Goal: Find specific page/section: Find specific page/section

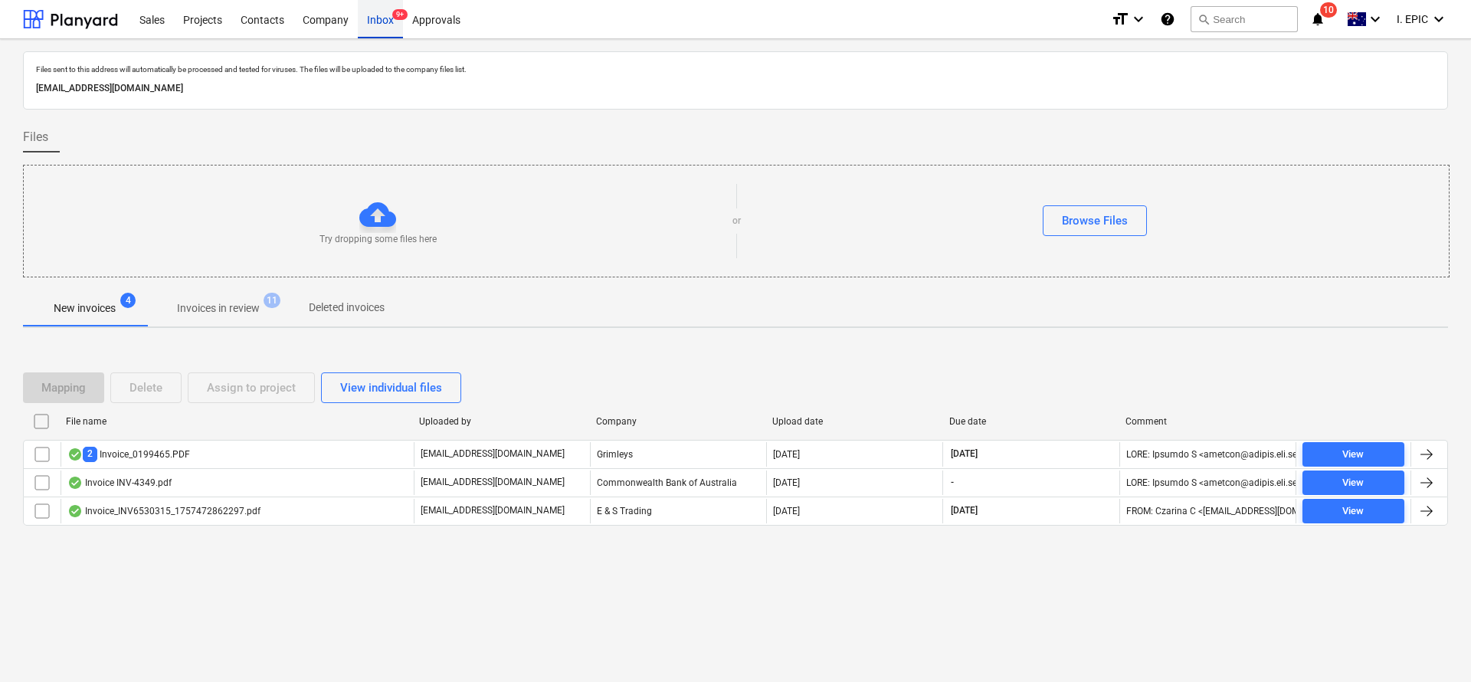
click at [375, 19] on div "Inbox 9+" at bounding box center [380, 18] width 45 height 39
click at [293, 621] on div "Files sent to this address will automatically be processed and tested for virus…" at bounding box center [735, 360] width 1471 height 643
click at [207, 21] on div "Projects" at bounding box center [202, 18] width 57 height 39
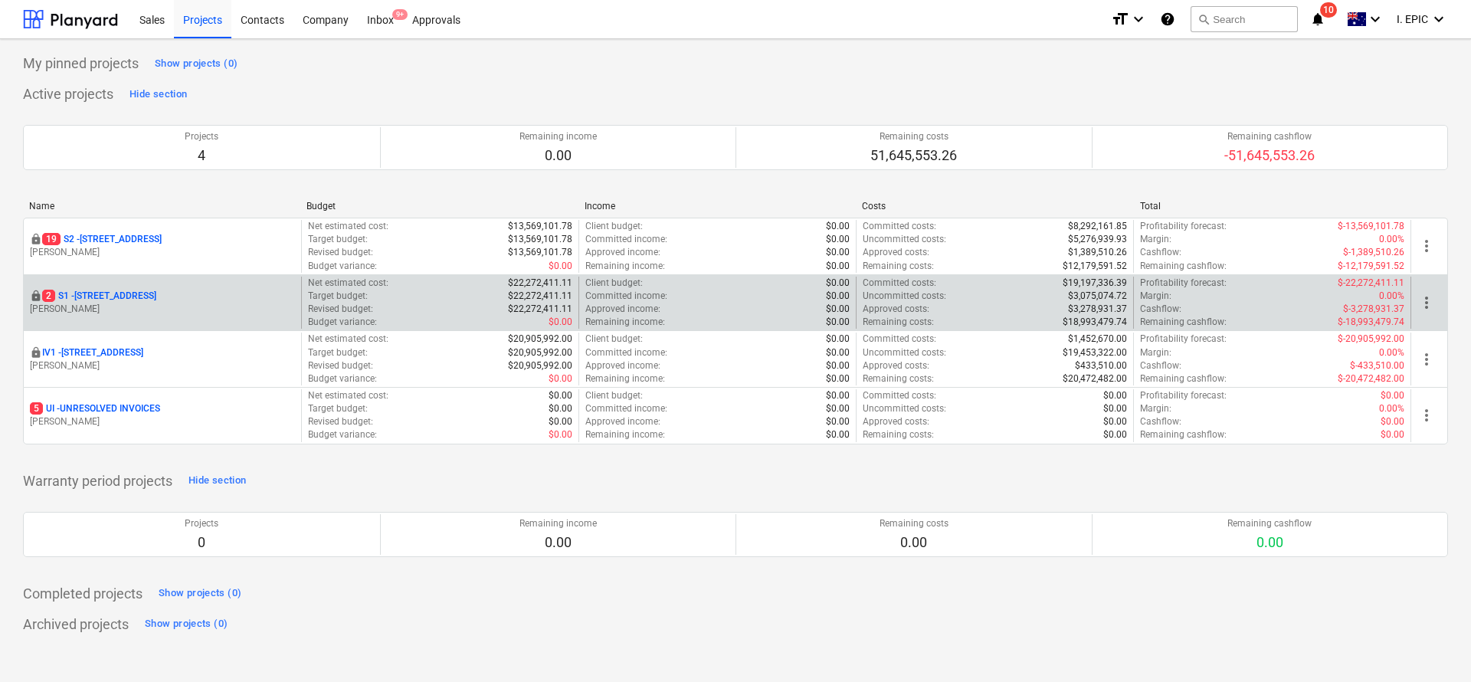
click at [128, 295] on p "2 S1 - [STREET_ADDRESS]" at bounding box center [99, 296] width 114 height 13
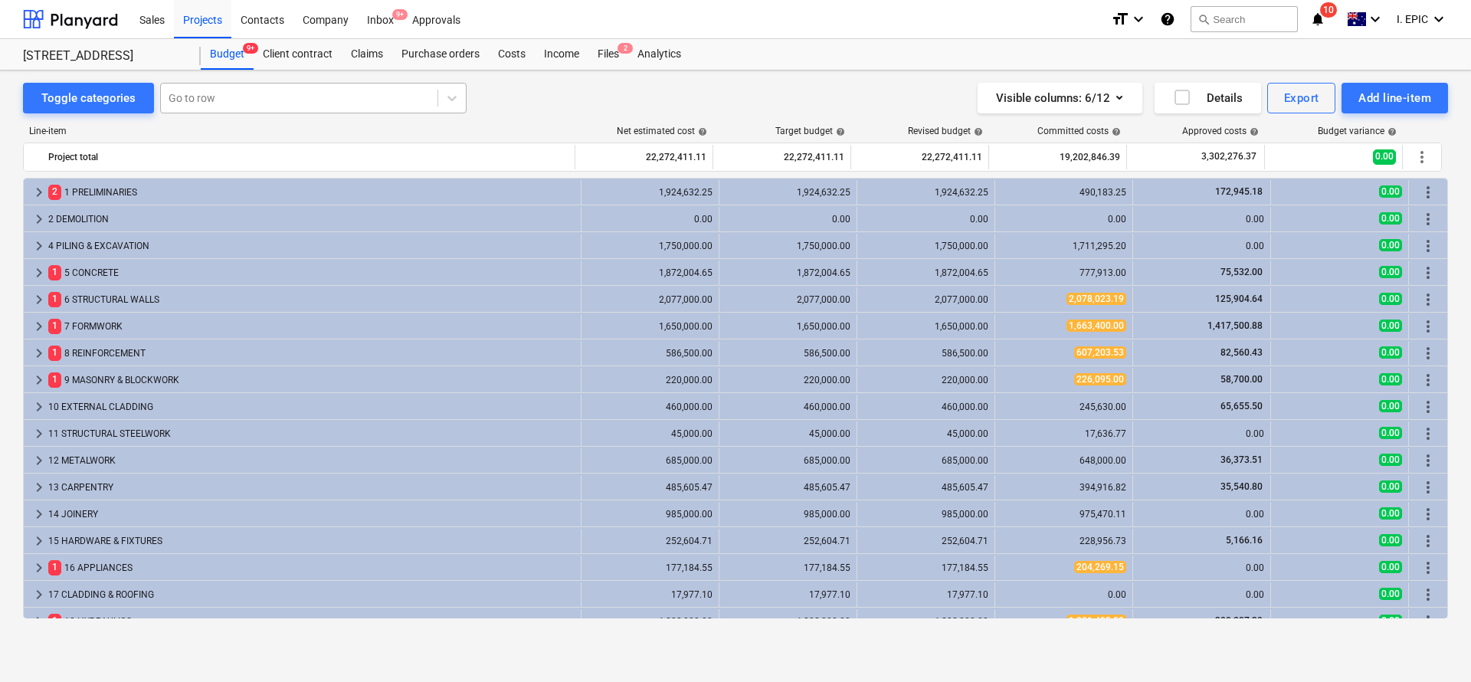
click at [213, 97] on div at bounding box center [299, 97] width 261 height 15
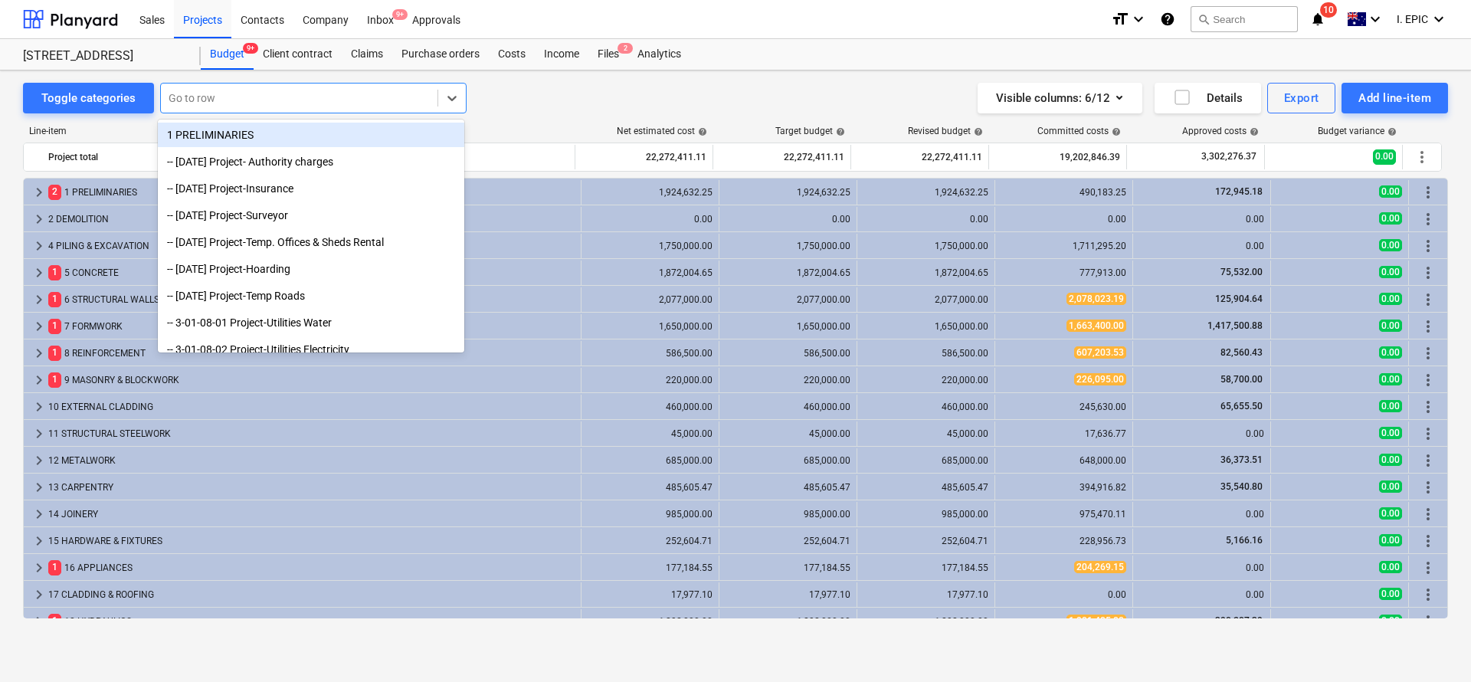
click at [547, 101] on div "Toggle categories option 1 PRELIMINARIES focused, 1 of 130. 130 results availab…" at bounding box center [735, 98] width 1425 height 31
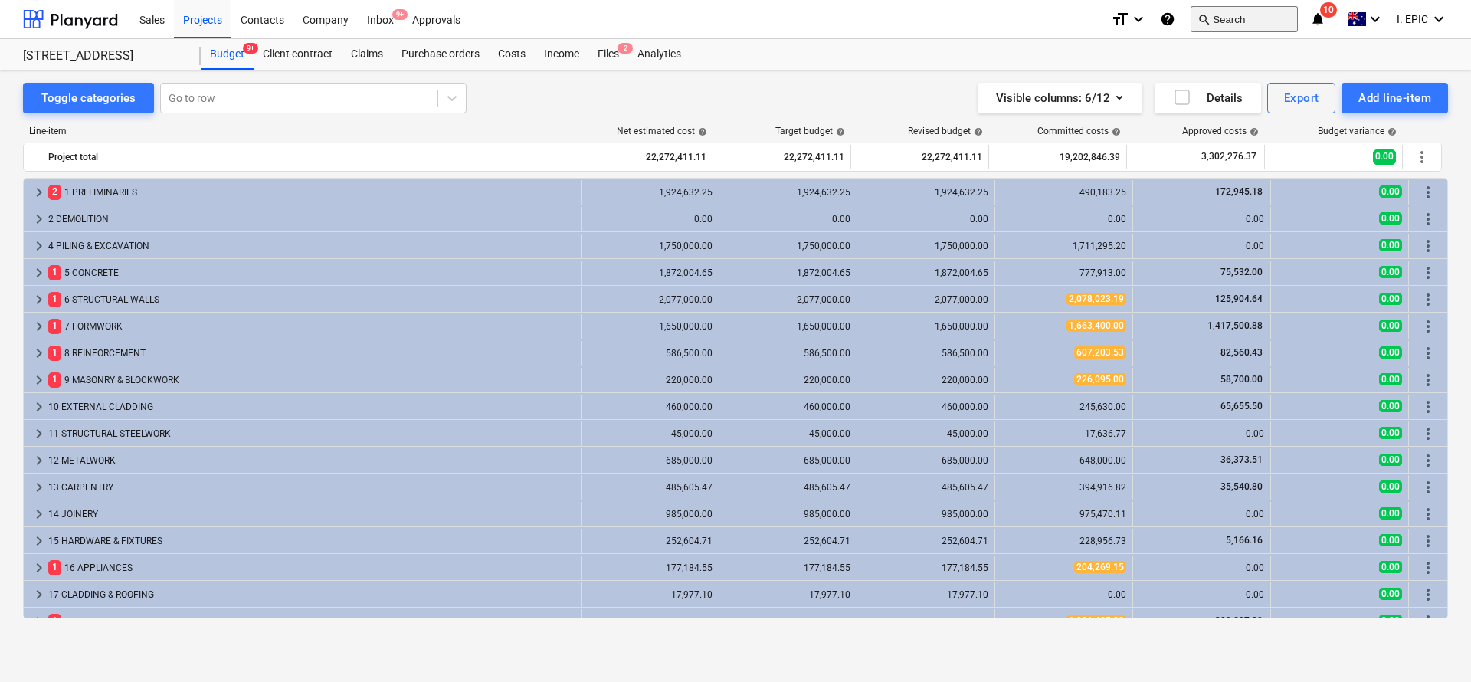
click at [1233, 15] on button "search Search" at bounding box center [1244, 19] width 107 height 26
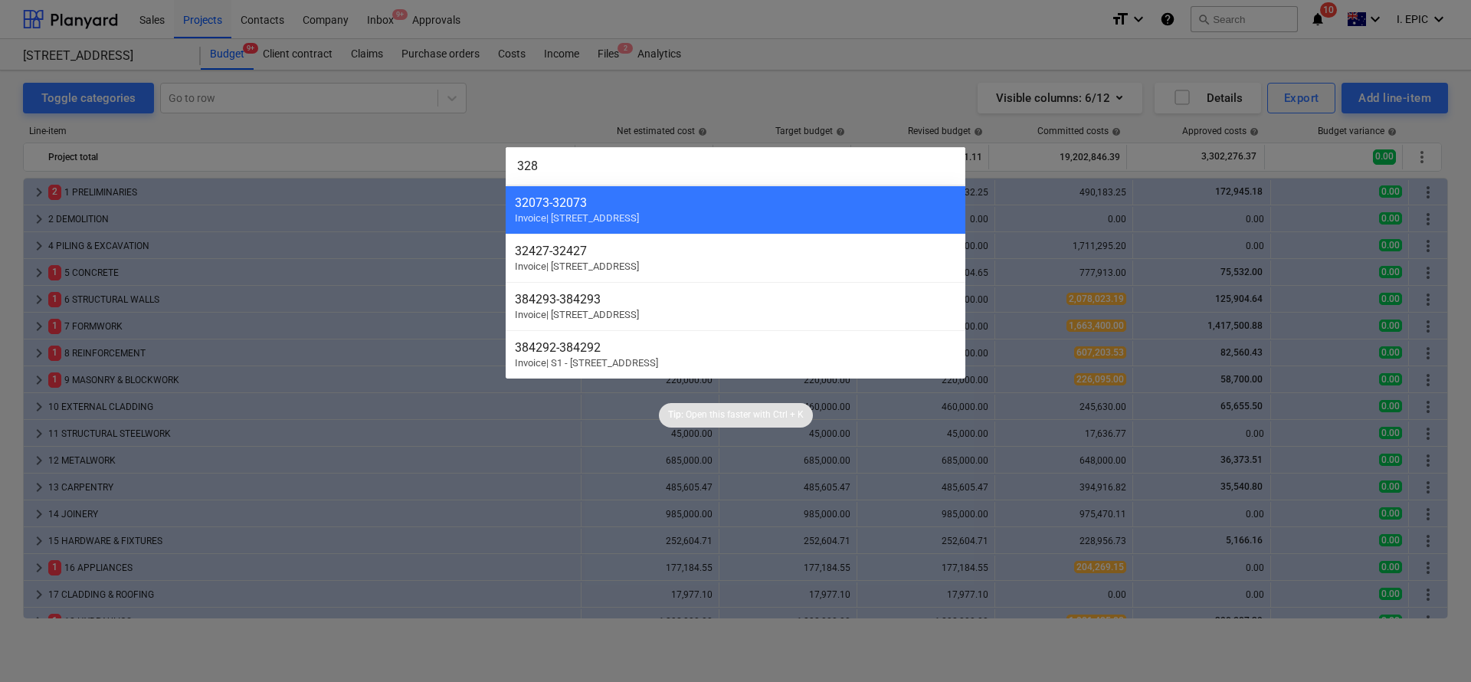
click at [498, 160] on div "328 32073 - 32073 Invoice | S2 - [STREET_ADDRESS] Invoice | [STREET_ADDRESS] In…" at bounding box center [735, 341] width 1471 height 682
paste input "INV37272"
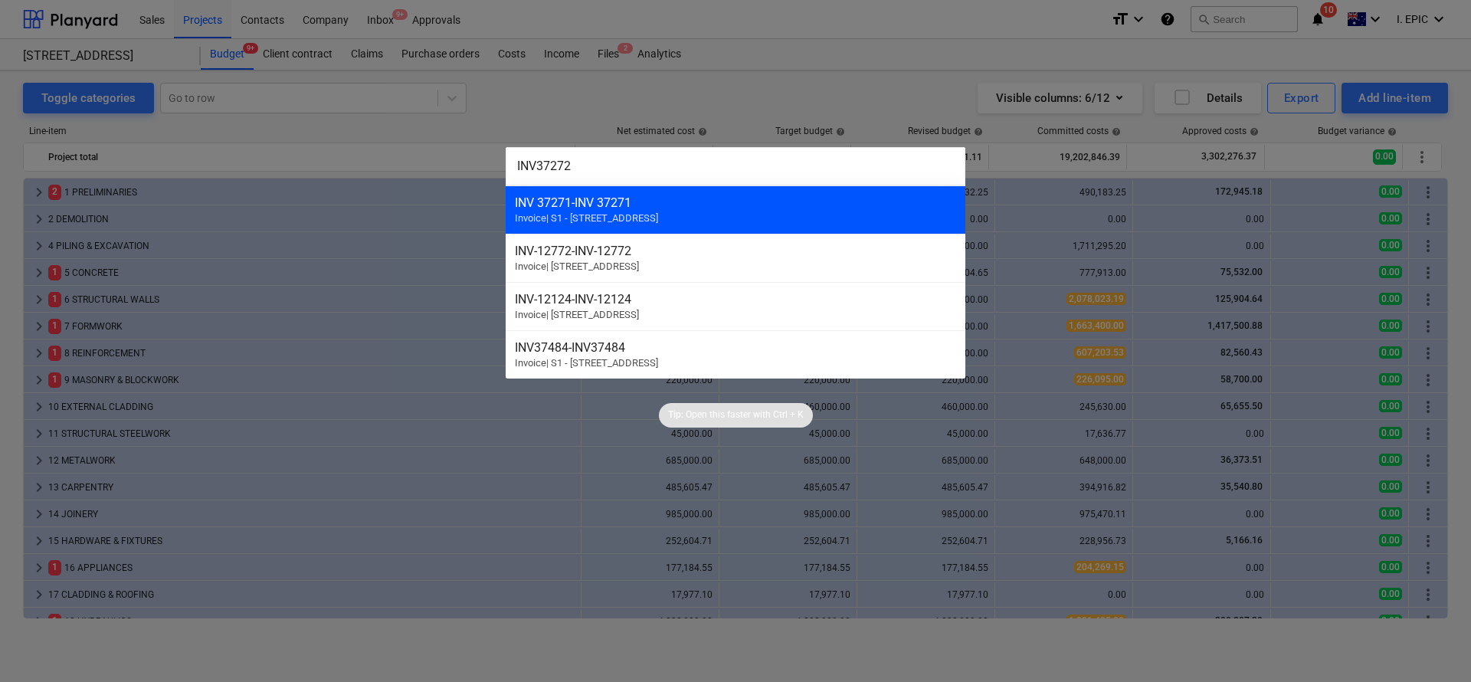
type input "INV37272"
click at [617, 212] on span "Invoice | S1 - [STREET_ADDRESS]" at bounding box center [586, 217] width 143 height 11
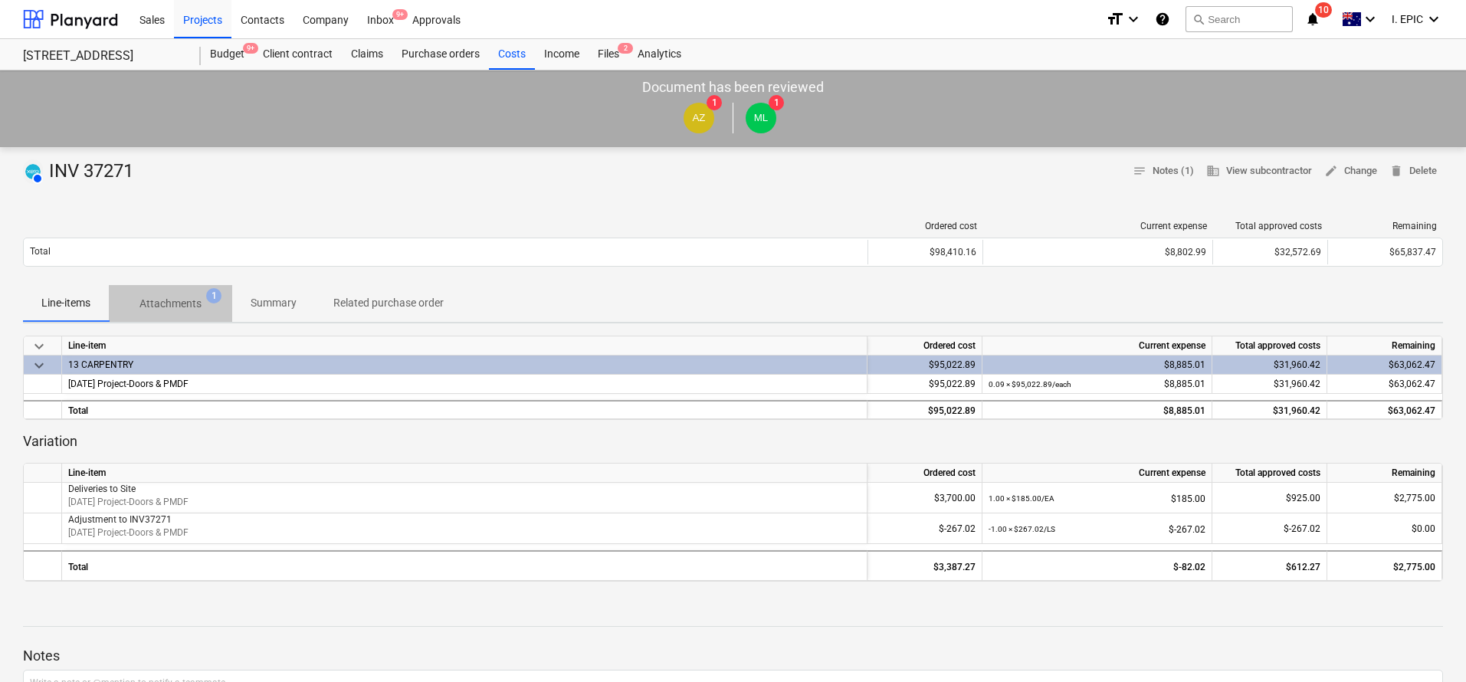
click at [179, 315] on span "Attachments 1" at bounding box center [170, 304] width 123 height 28
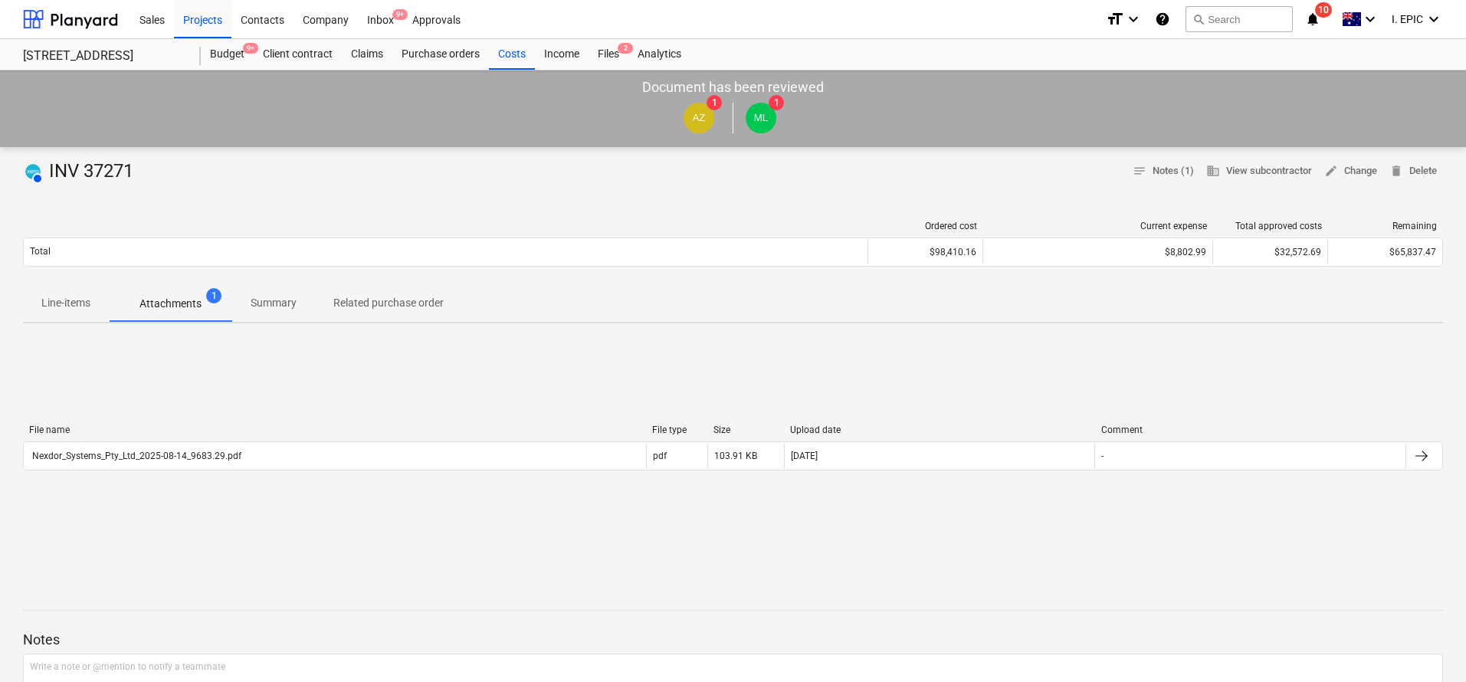
click at [302, 532] on div "File name File type Size Upload date Comment Nexdor_Systems_Pty_Ltd_2025-08-14_…" at bounding box center [733, 451] width 1420 height 230
click at [1217, 14] on button "search Search" at bounding box center [1238, 19] width 107 height 26
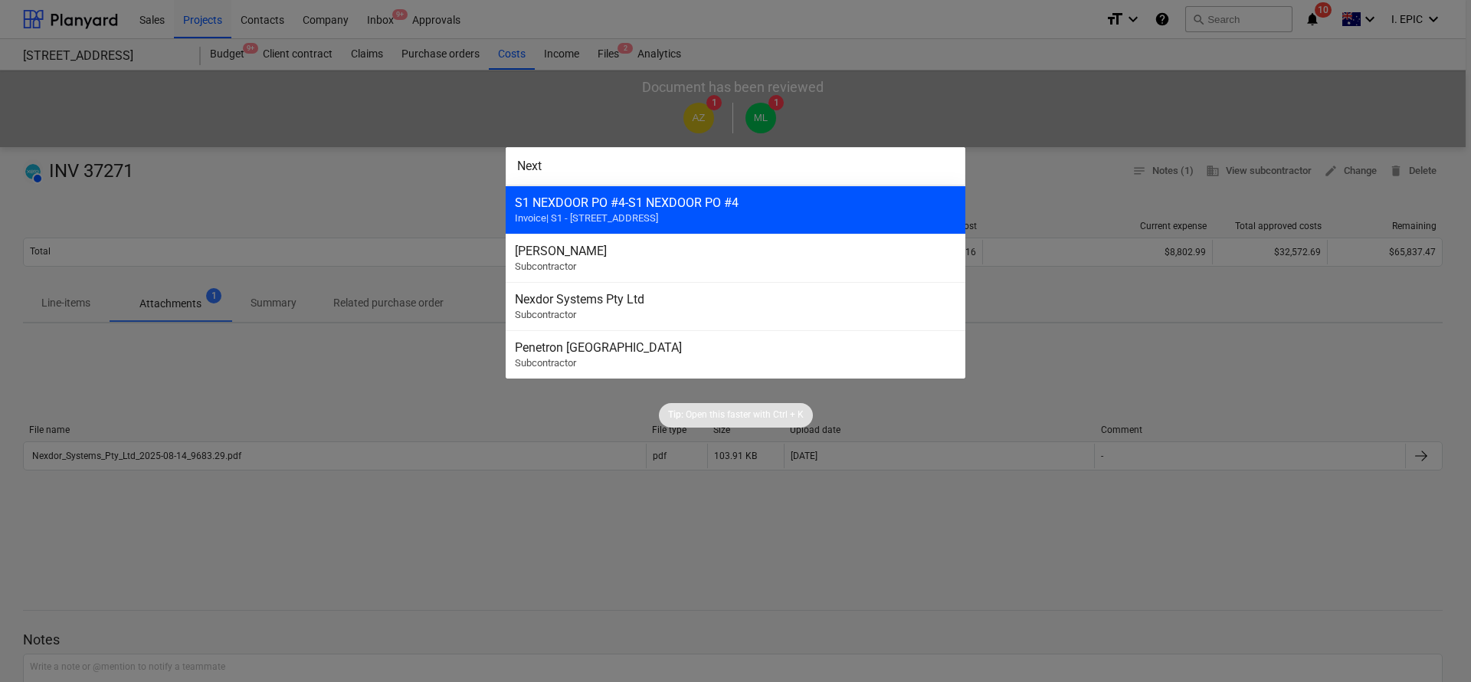
type input "Next"
click at [663, 202] on div "S1 NEXDOOR PO #4 - S1 NEXDOOR PO #4" at bounding box center [735, 202] width 441 height 15
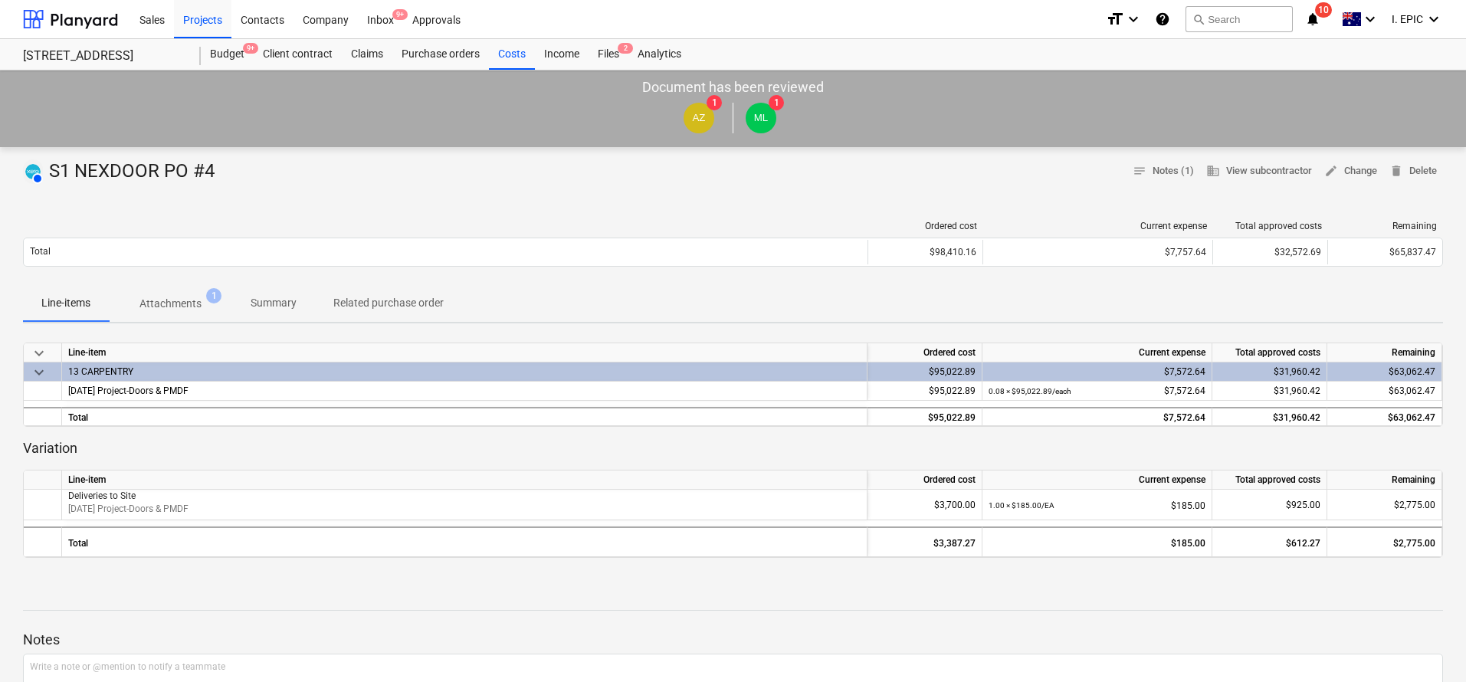
click at [167, 302] on p "Attachments" at bounding box center [170, 304] width 62 height 16
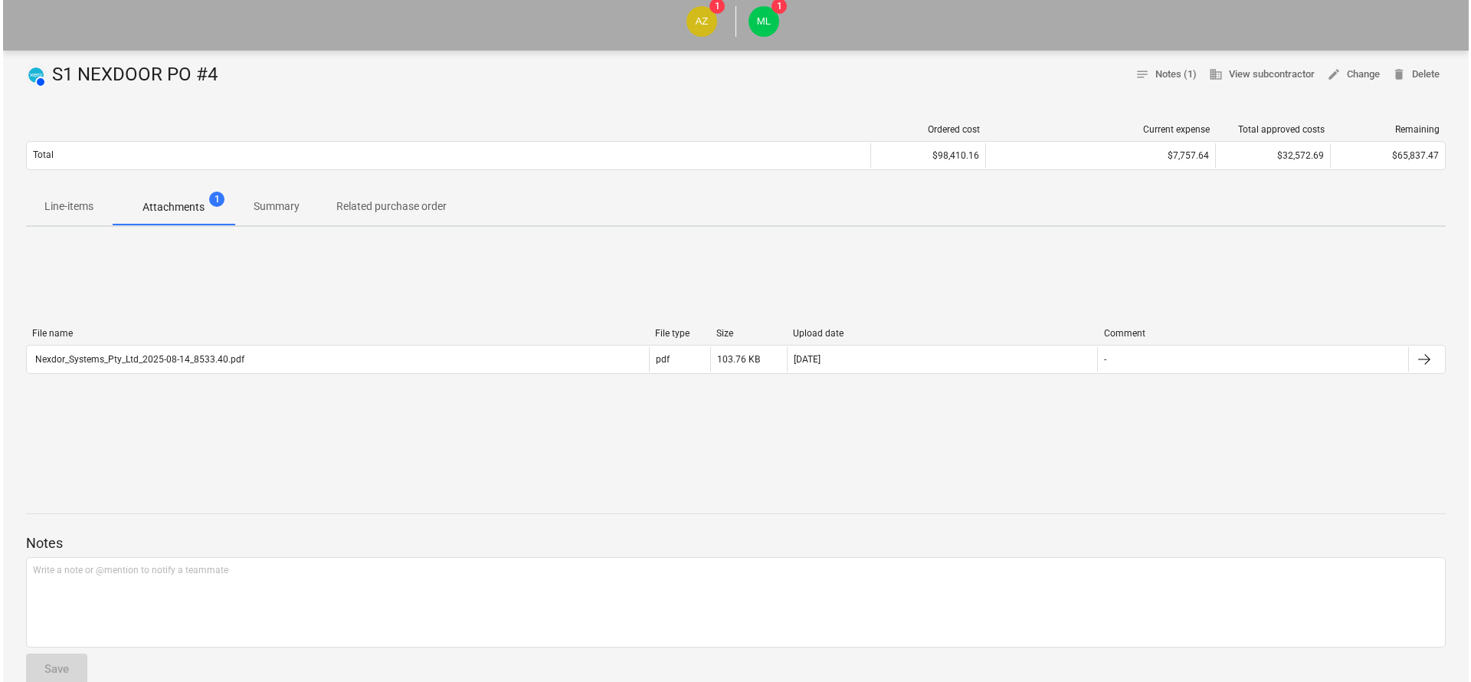
scroll to position [230, 0]
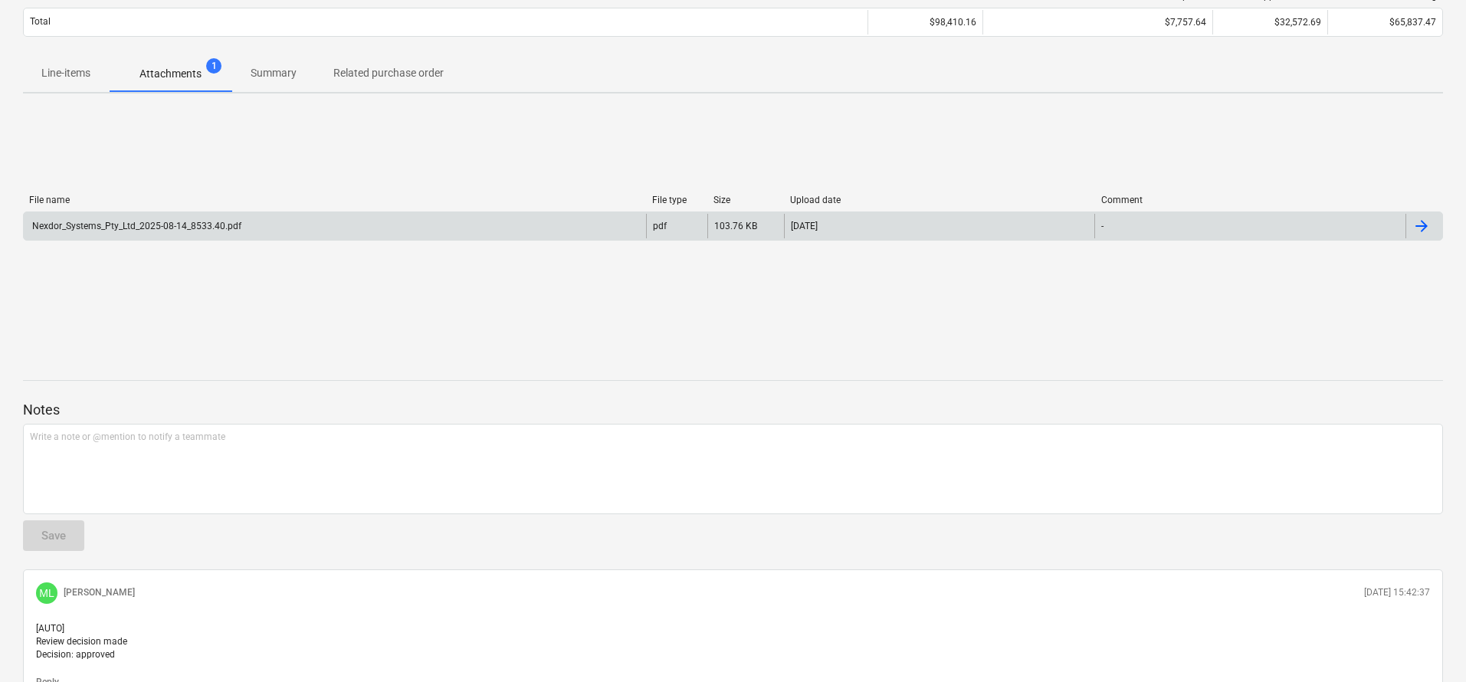
click at [172, 223] on div "Nexdor_Systems_Pty_Ltd_2025-08-14_8533.40.pdf" at bounding box center [135, 226] width 211 height 11
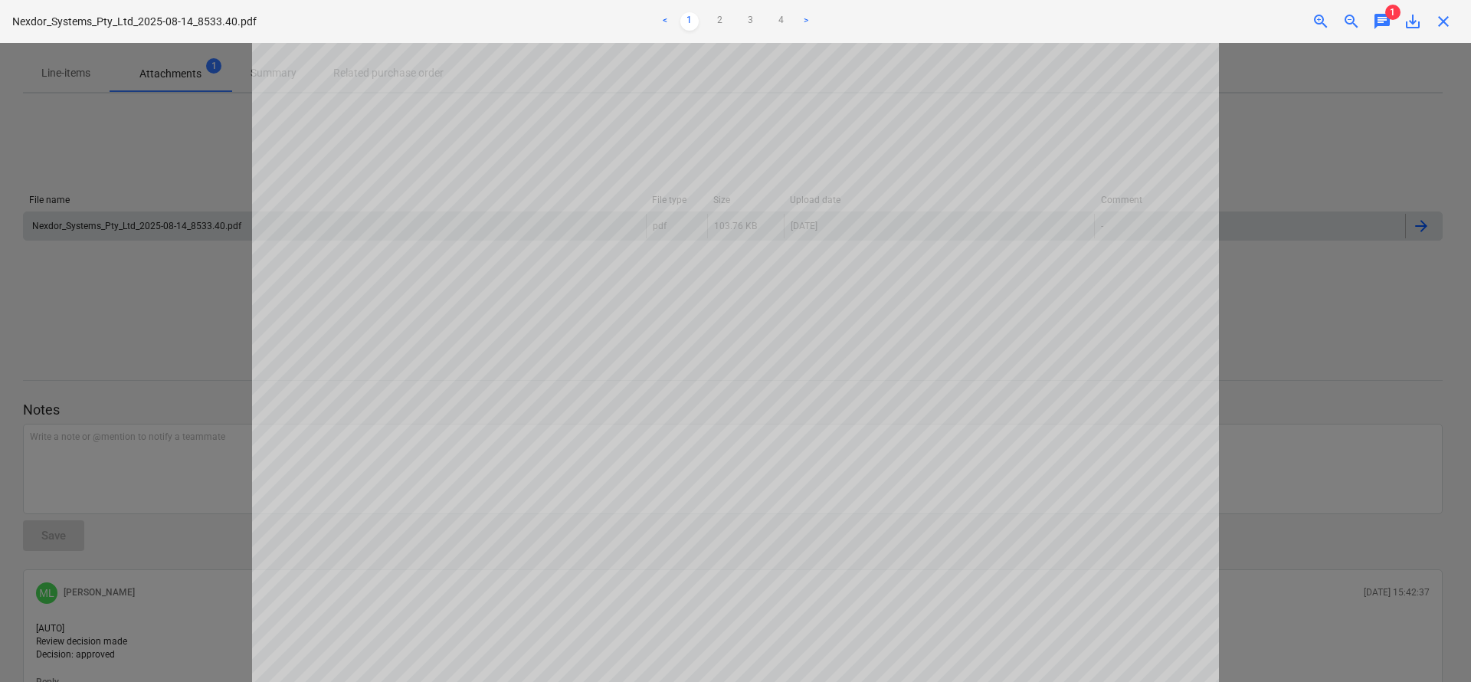
scroll to position [0, 0]
click at [167, 385] on div at bounding box center [735, 362] width 1471 height 639
click at [188, 277] on div at bounding box center [735, 362] width 1471 height 639
click at [1278, 228] on div at bounding box center [735, 362] width 1471 height 639
click at [722, 19] on link "2" at bounding box center [720, 21] width 18 height 18
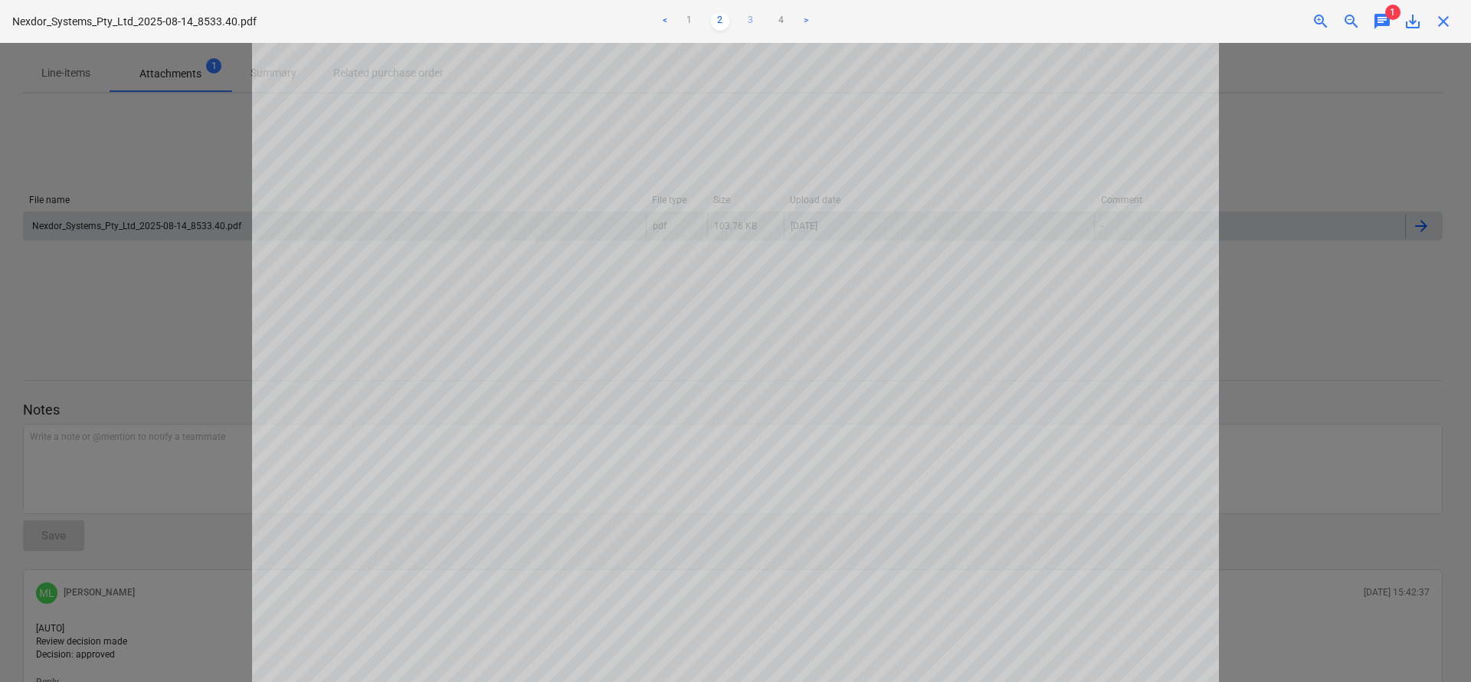
click at [746, 20] on link "3" at bounding box center [751, 21] width 18 height 18
click at [775, 20] on link "4" at bounding box center [781, 21] width 18 height 18
click at [184, 292] on div at bounding box center [735, 362] width 1471 height 639
click at [1391, 281] on div at bounding box center [735, 362] width 1471 height 639
click at [1454, 28] on div "close" at bounding box center [1443, 21] width 31 height 18
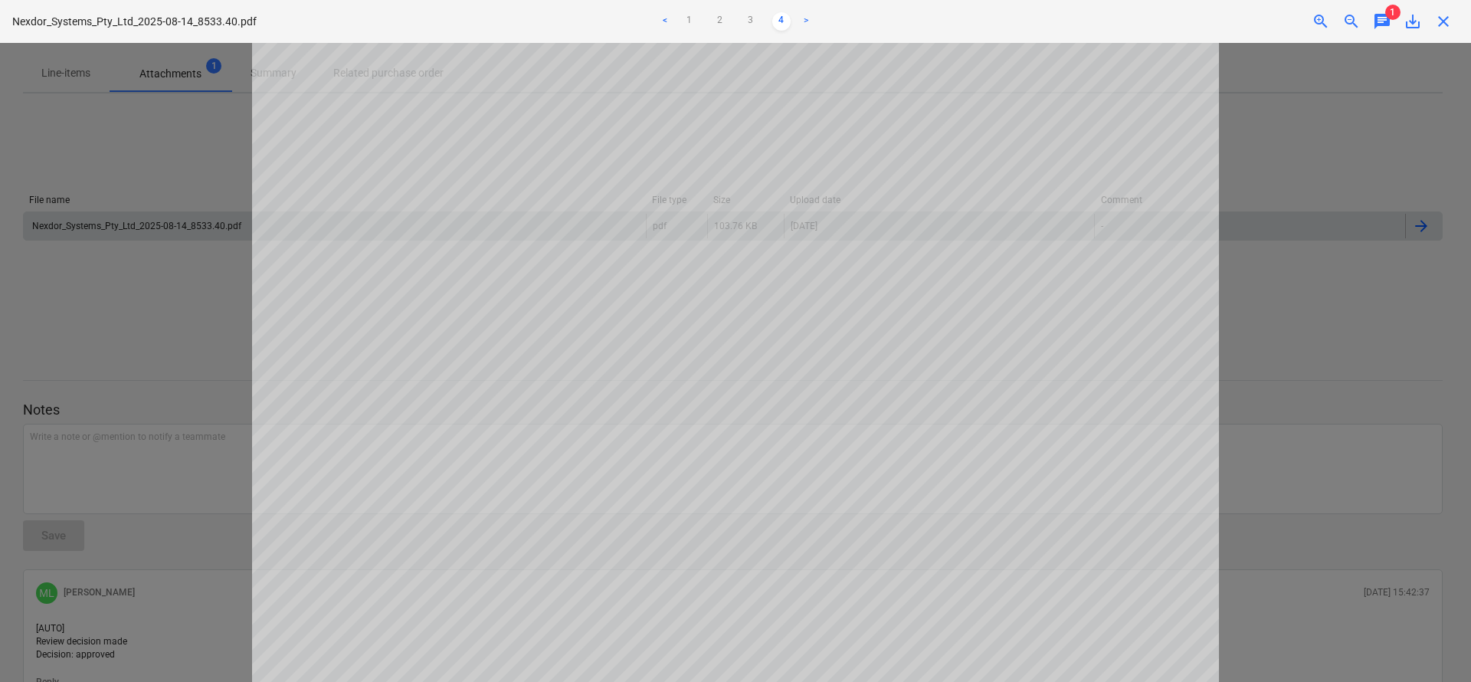
click at [1444, 34] on div "Nexdor_Systems_Pty_Ltd_2025-08-14_8533.40.pdf < 1 2 3 4 > zoom_in zoom_out chat…" at bounding box center [735, 21] width 1471 height 43
click at [1450, 22] on span "close" at bounding box center [1443, 21] width 18 height 18
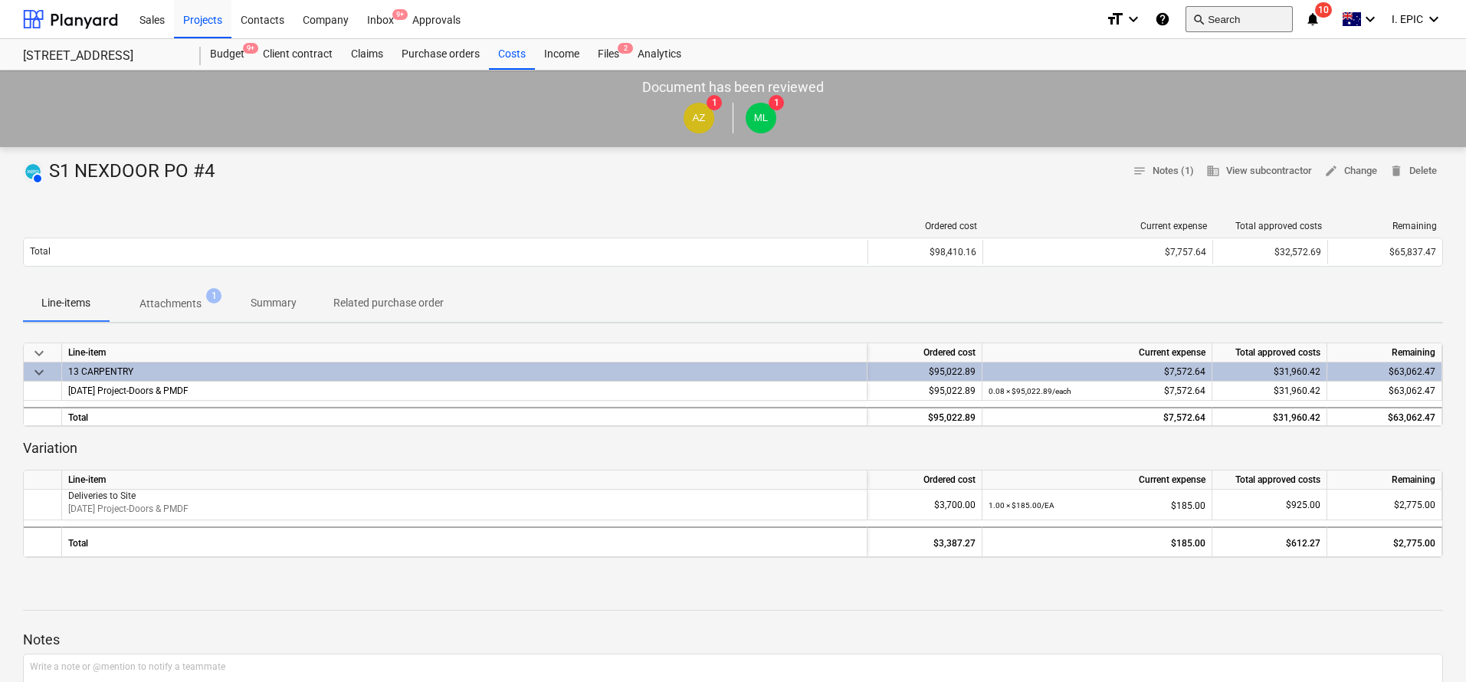
click at [1212, 24] on button "search Search" at bounding box center [1238, 19] width 107 height 26
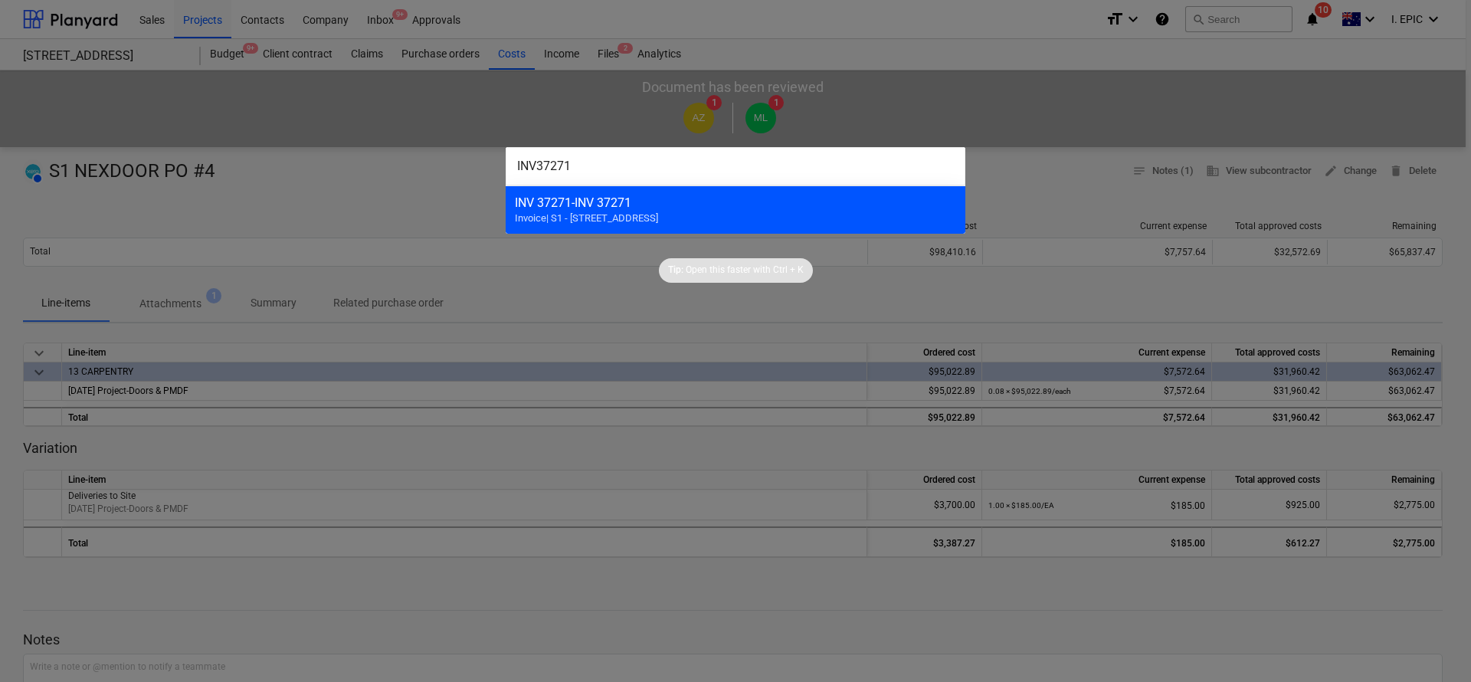
click at [627, 215] on span "Invoice | S1 - [STREET_ADDRESS]" at bounding box center [586, 217] width 143 height 11
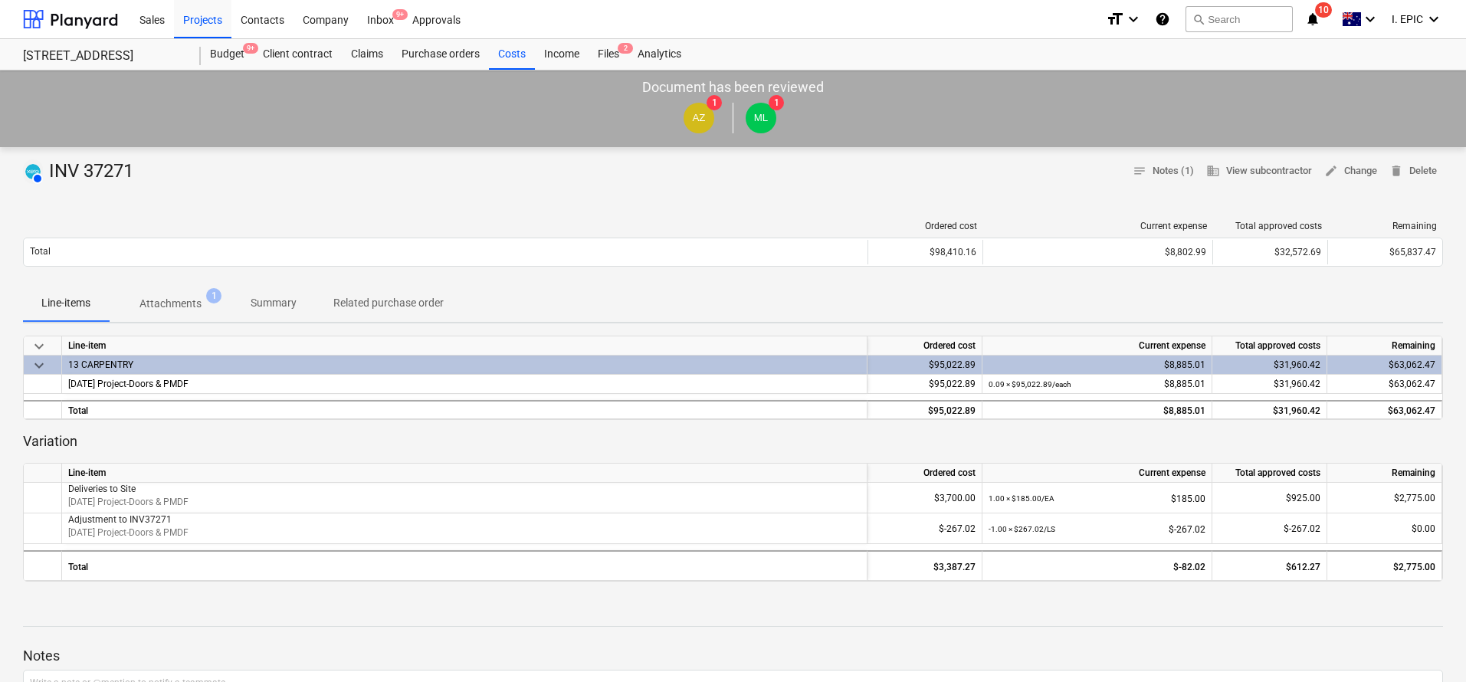
click at [180, 300] on p "Attachments" at bounding box center [170, 304] width 62 height 16
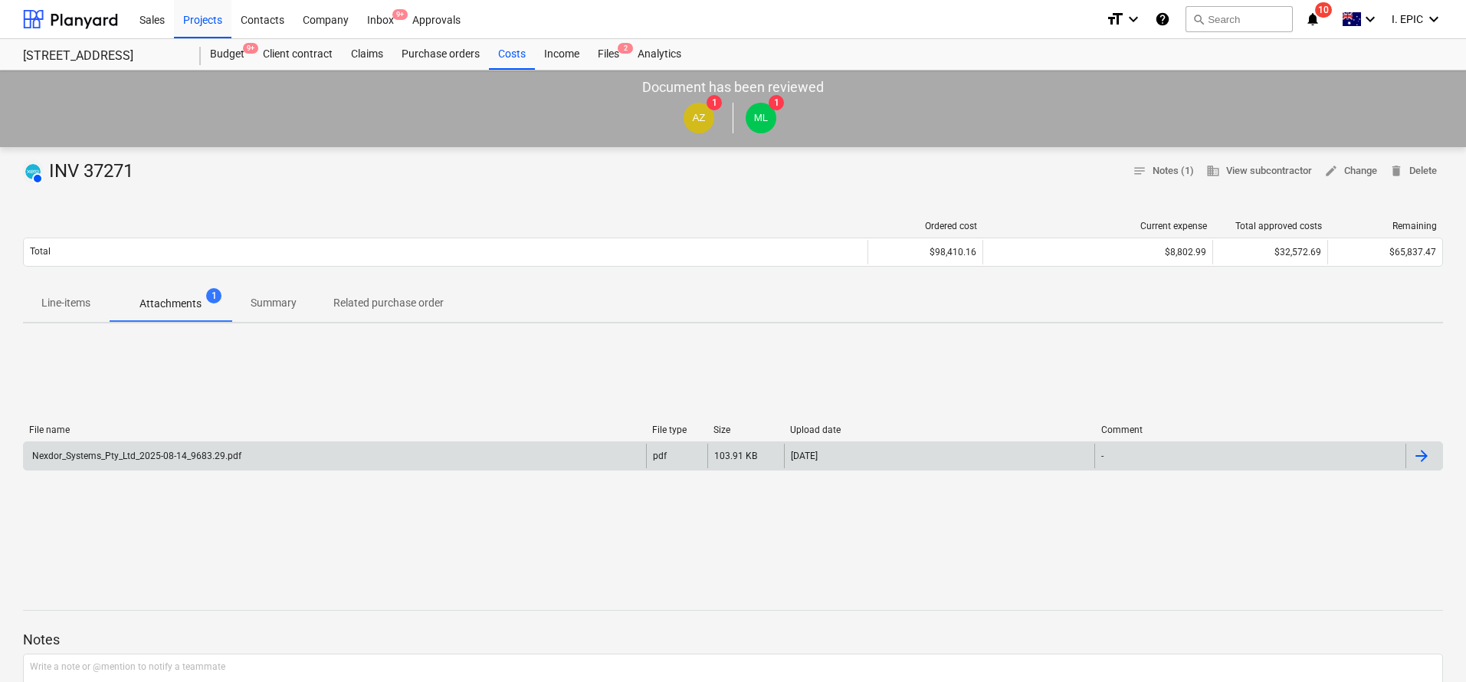
click at [160, 454] on div "Nexdor_Systems_Pty_Ltd_2025-08-14_9683.29.pdf" at bounding box center [135, 455] width 211 height 11
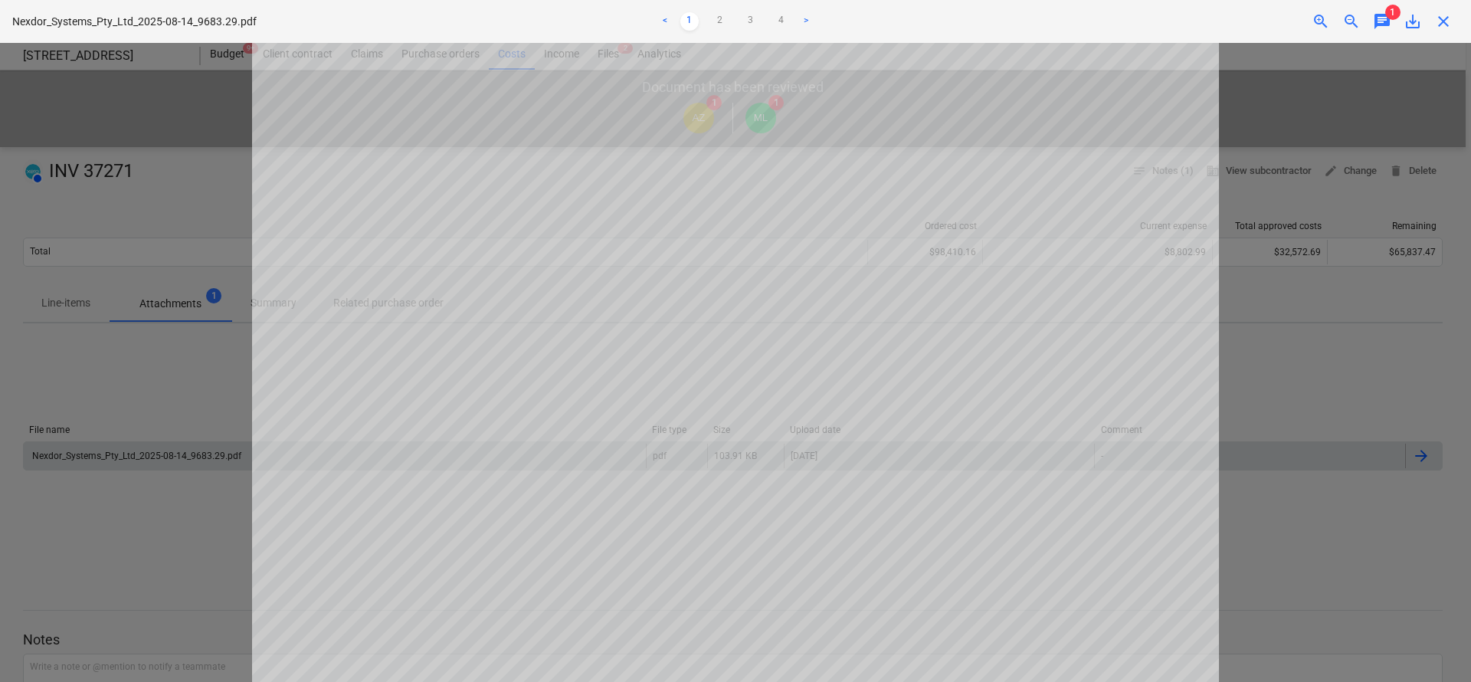
drag, startPoint x: 1361, startPoint y: 198, endPoint x: 1322, endPoint y: 162, distance: 53.7
click at [1361, 198] on div at bounding box center [735, 362] width 1471 height 639
click at [1453, 21] on div "close" at bounding box center [1443, 21] width 31 height 18
click at [1441, 18] on span "close" at bounding box center [1443, 21] width 18 height 18
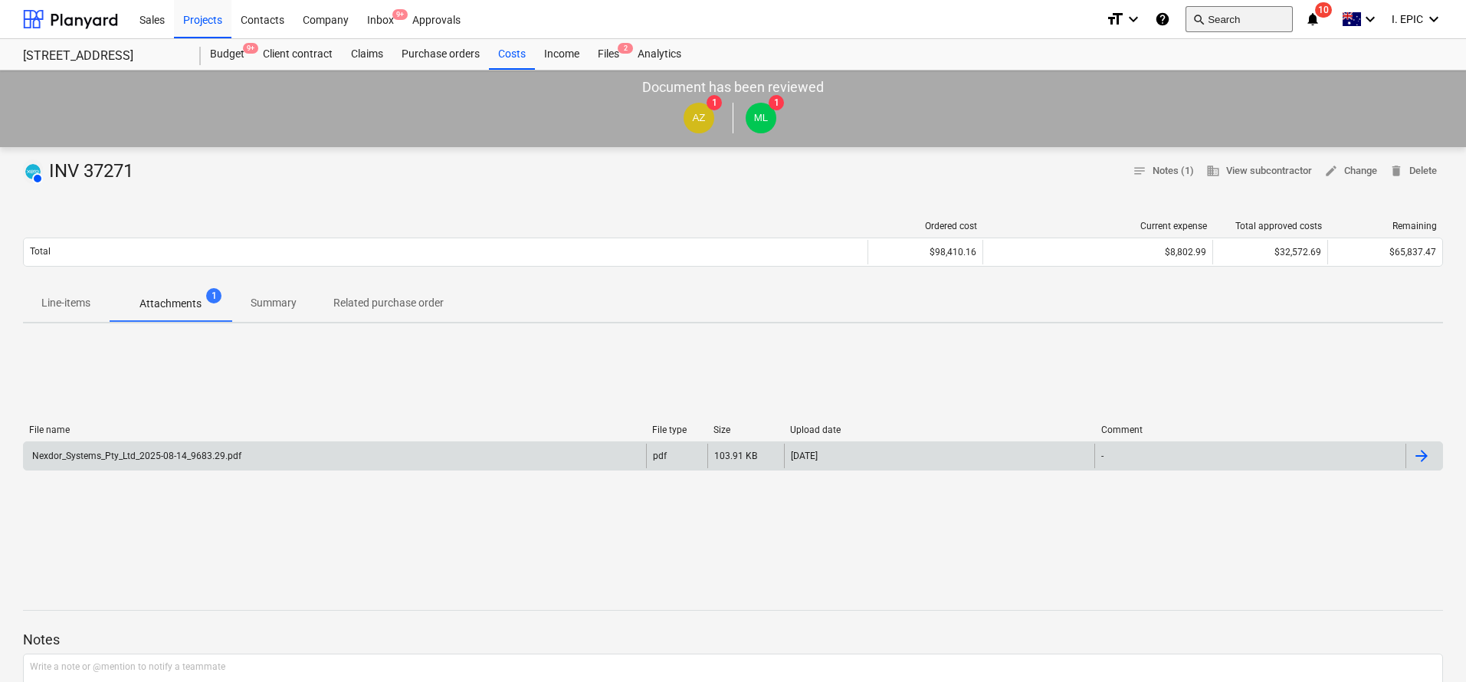
click at [1266, 16] on button "search Search" at bounding box center [1238, 19] width 107 height 26
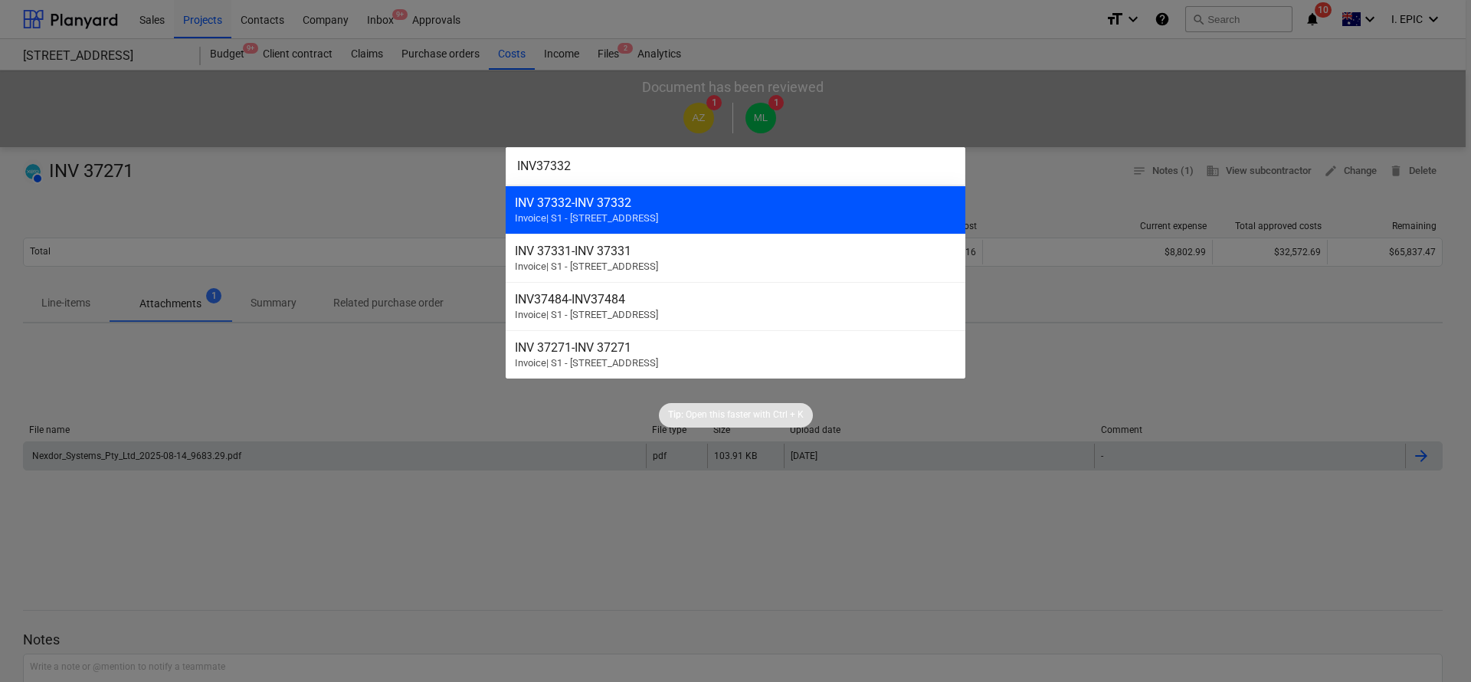
type input "INV37332"
click at [654, 199] on div "INV 37332 - INV 37332" at bounding box center [735, 202] width 441 height 15
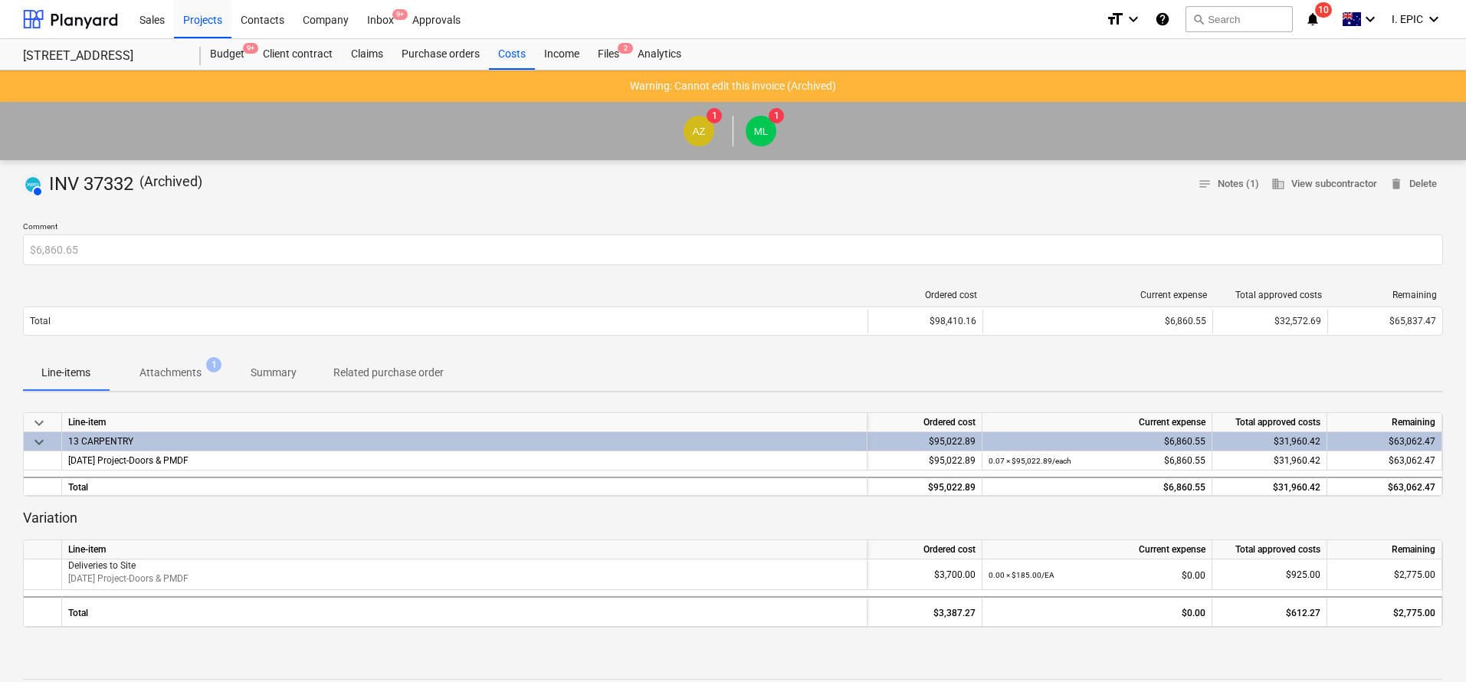
click at [175, 355] on button "Attachments 1" at bounding box center [170, 372] width 123 height 37
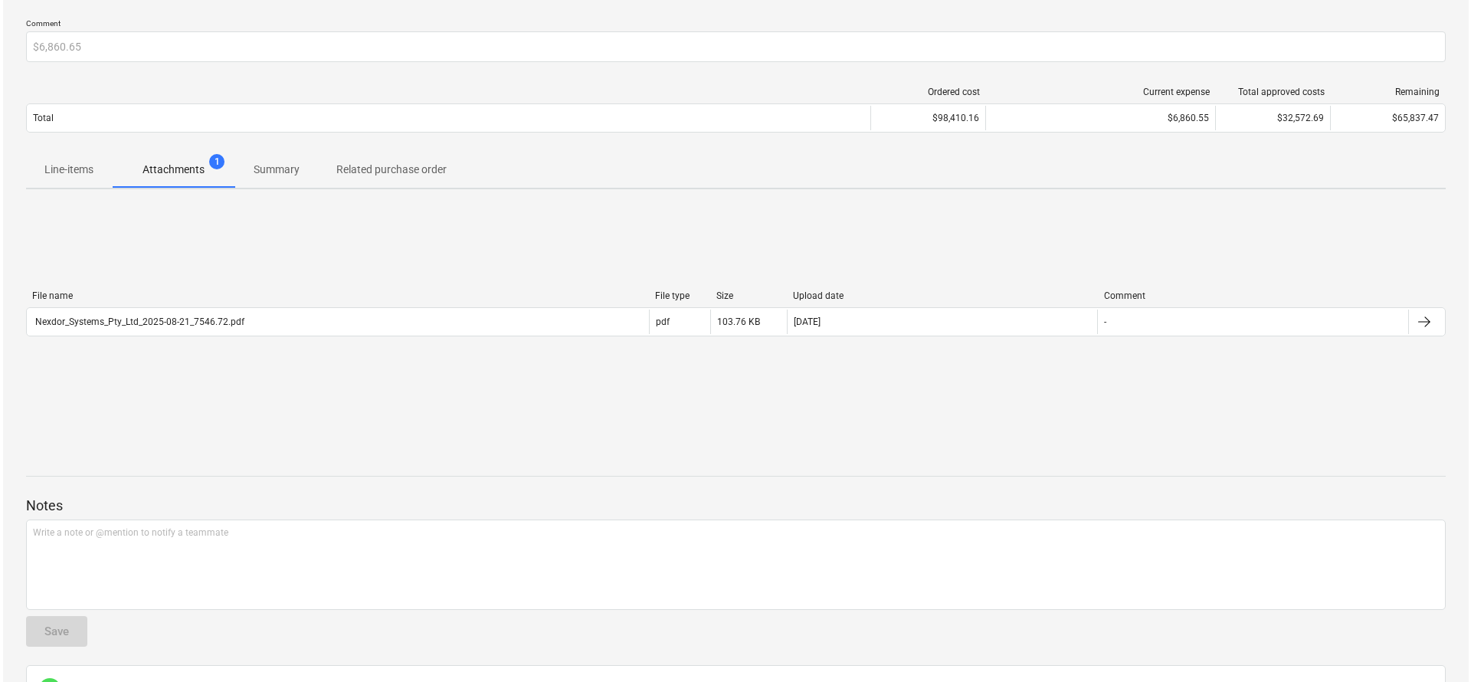
scroll to position [345, 0]
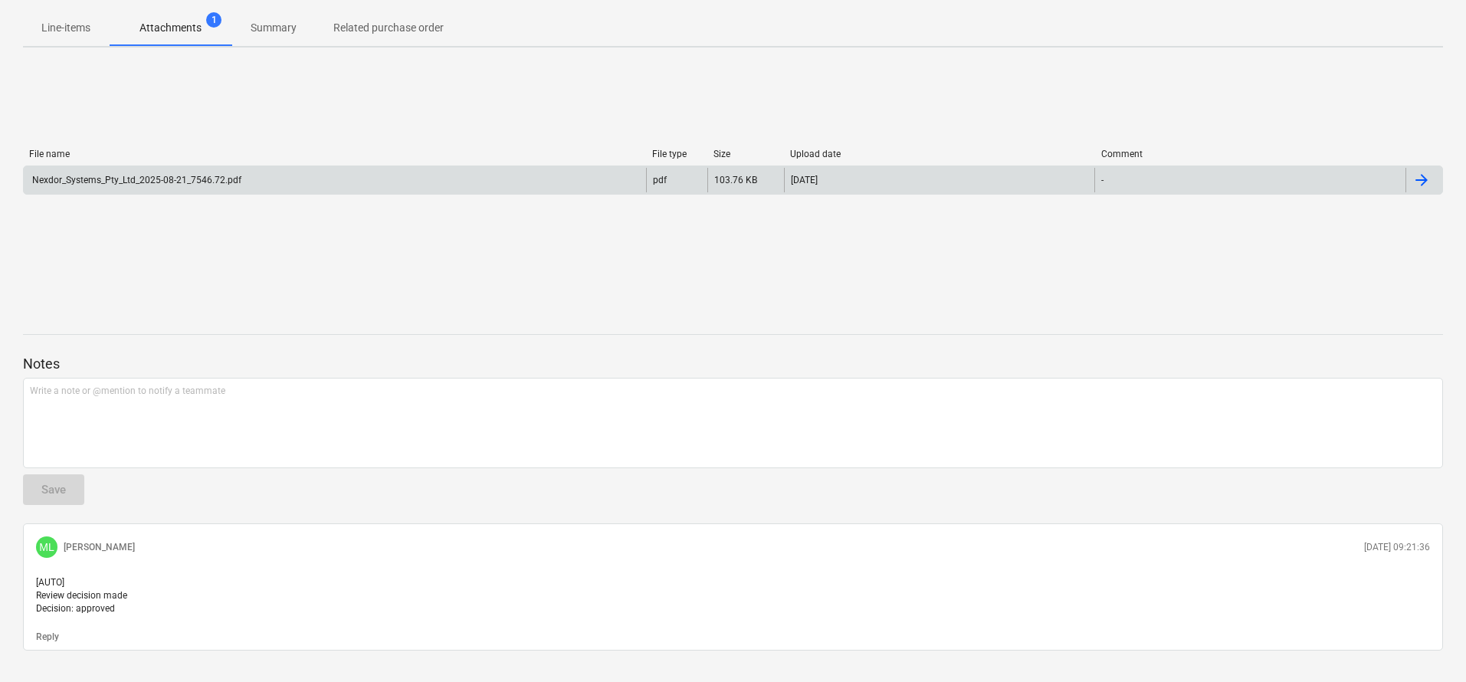
click at [175, 179] on div "Nexdor_Systems_Pty_Ltd_2025-08-21_7546.72.pdf" at bounding box center [135, 180] width 211 height 11
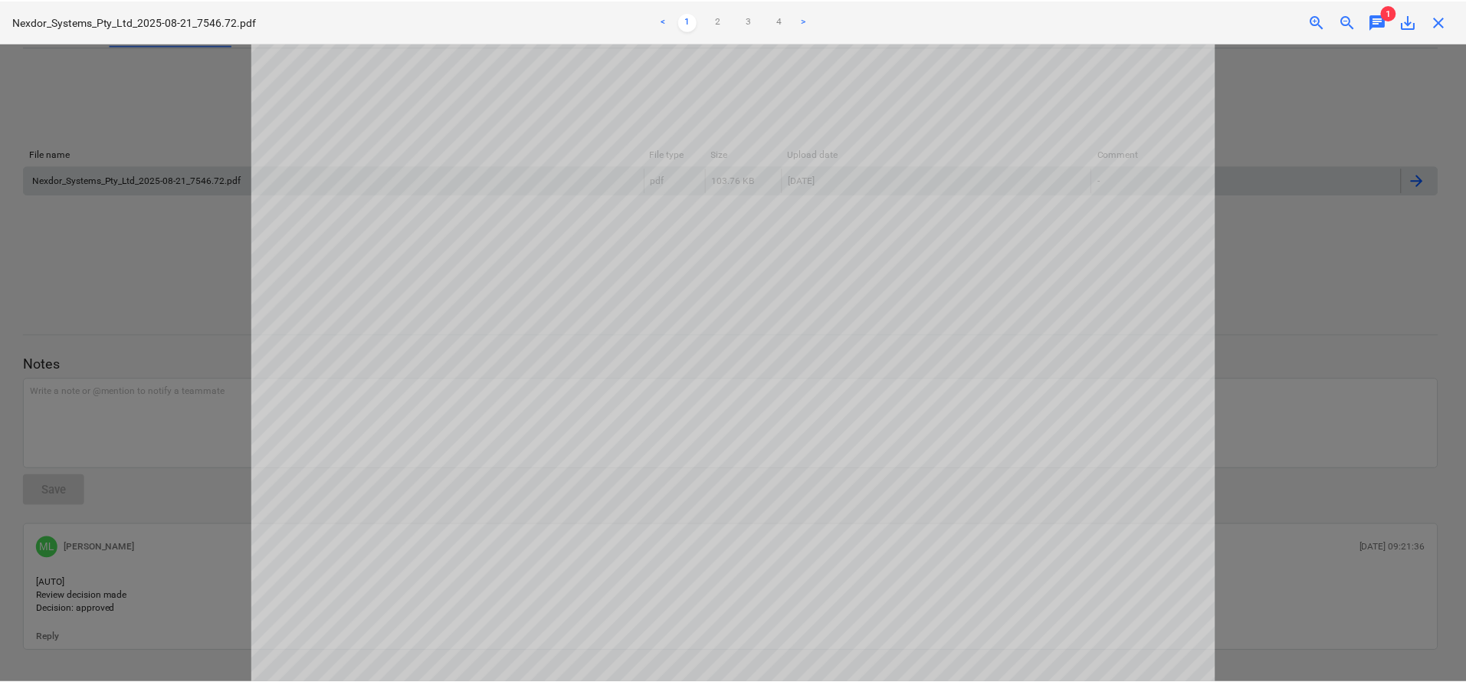
scroll to position [0, 0]
drag, startPoint x: 123, startPoint y: 148, endPoint x: 206, endPoint y: 140, distance: 83.1
click at [123, 148] on div at bounding box center [735, 362] width 1471 height 639
click at [1447, 16] on span "close" at bounding box center [1443, 21] width 18 height 18
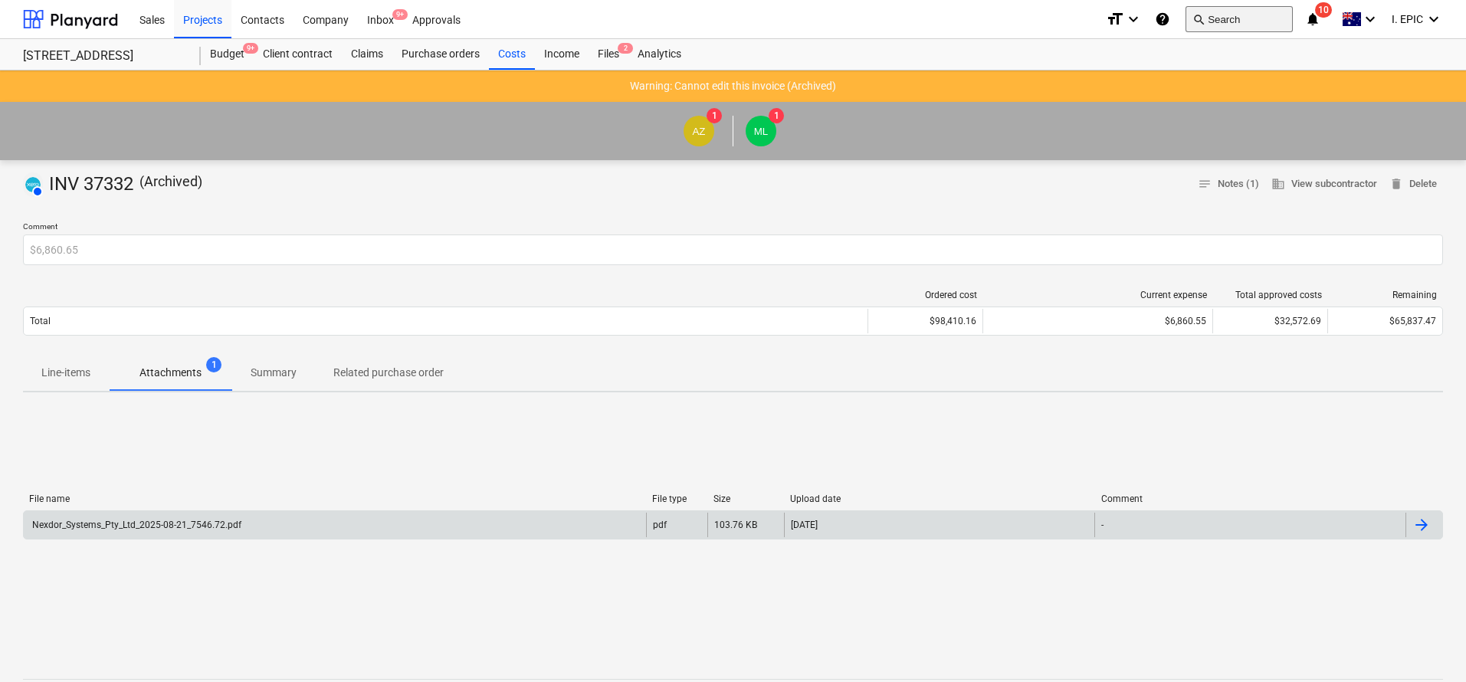
click at [1227, 8] on button "search Search" at bounding box center [1238, 19] width 107 height 26
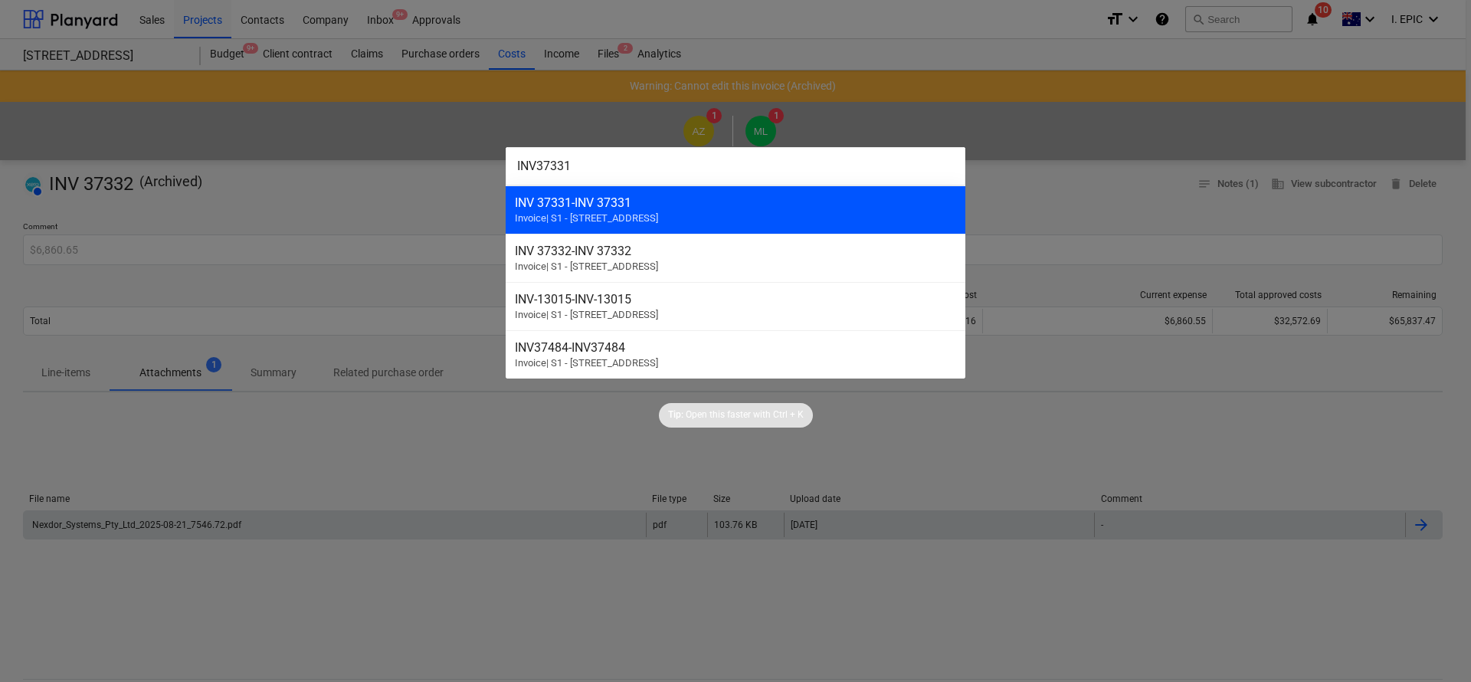
type input "INV37331"
click at [608, 204] on div "INV 37331 - INV 37331" at bounding box center [735, 202] width 441 height 15
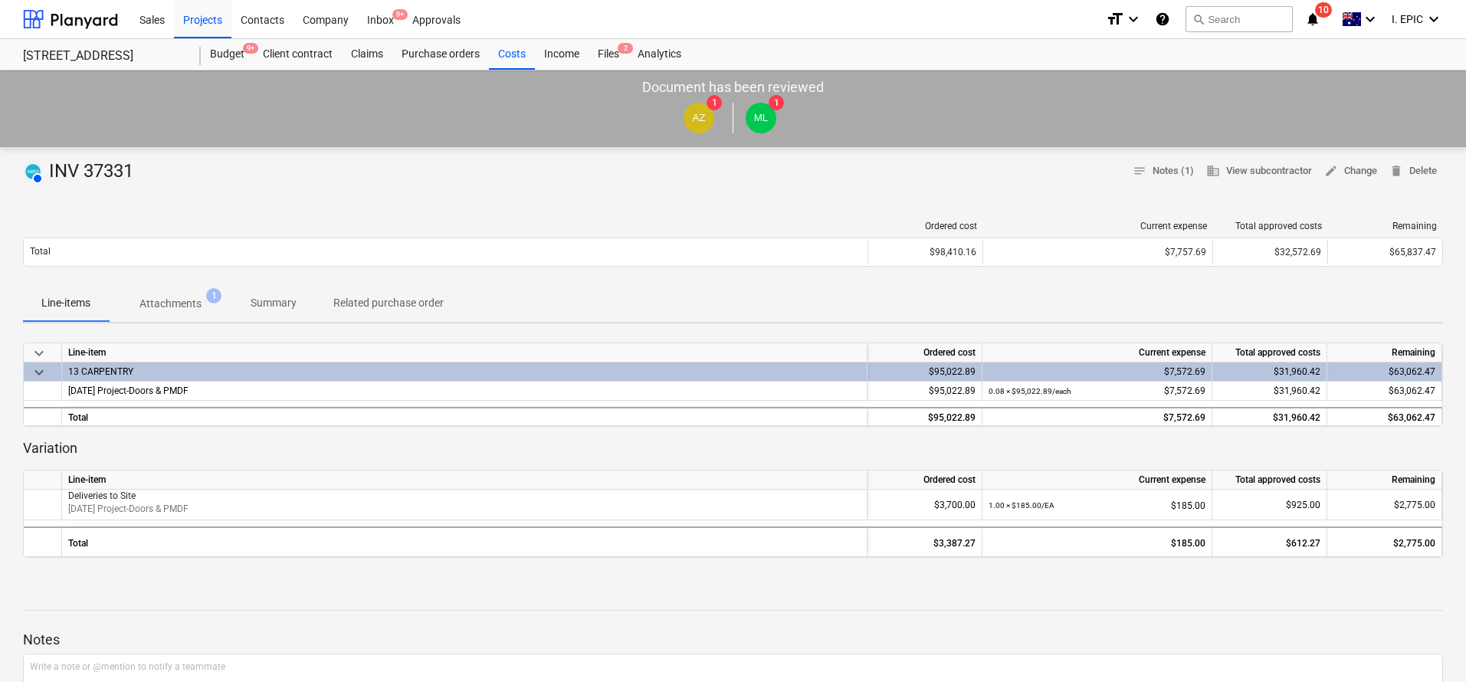
click at [165, 313] on span "Attachments 1" at bounding box center [170, 304] width 123 height 28
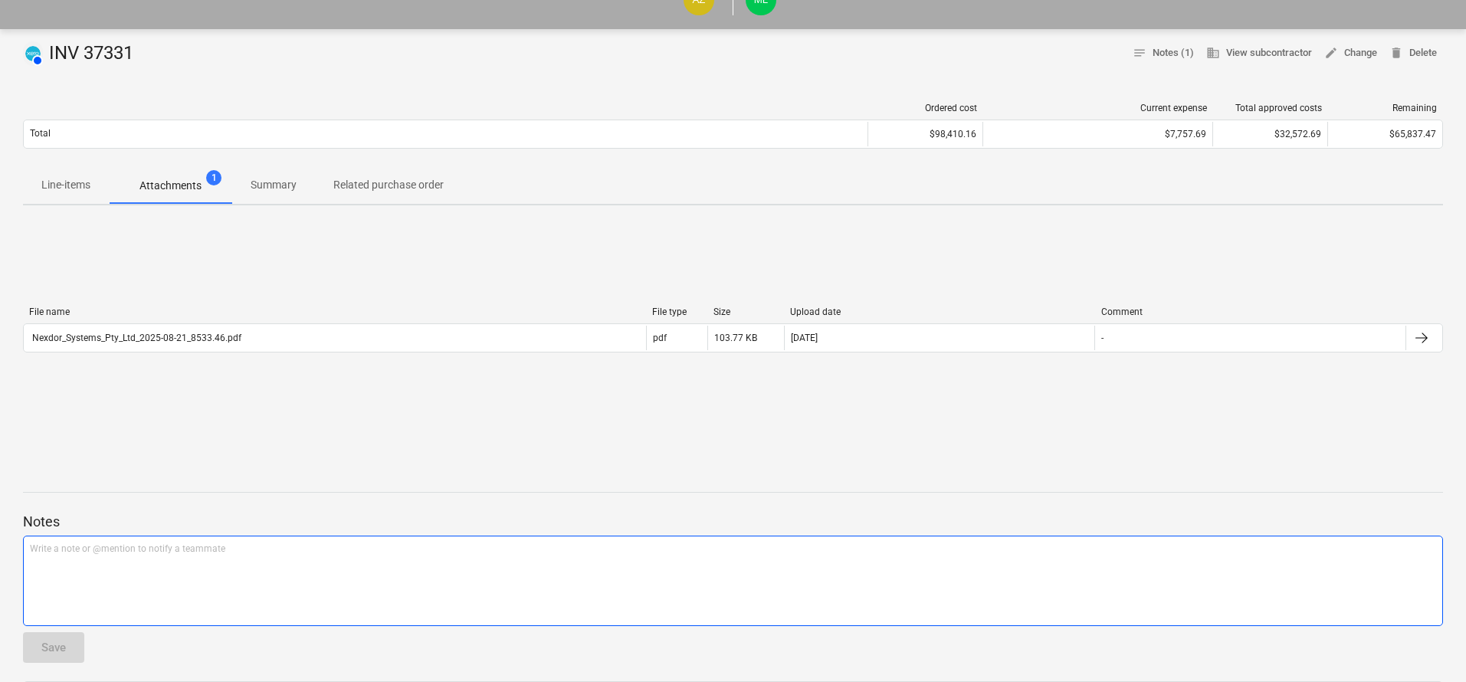
scroll to position [230, 0]
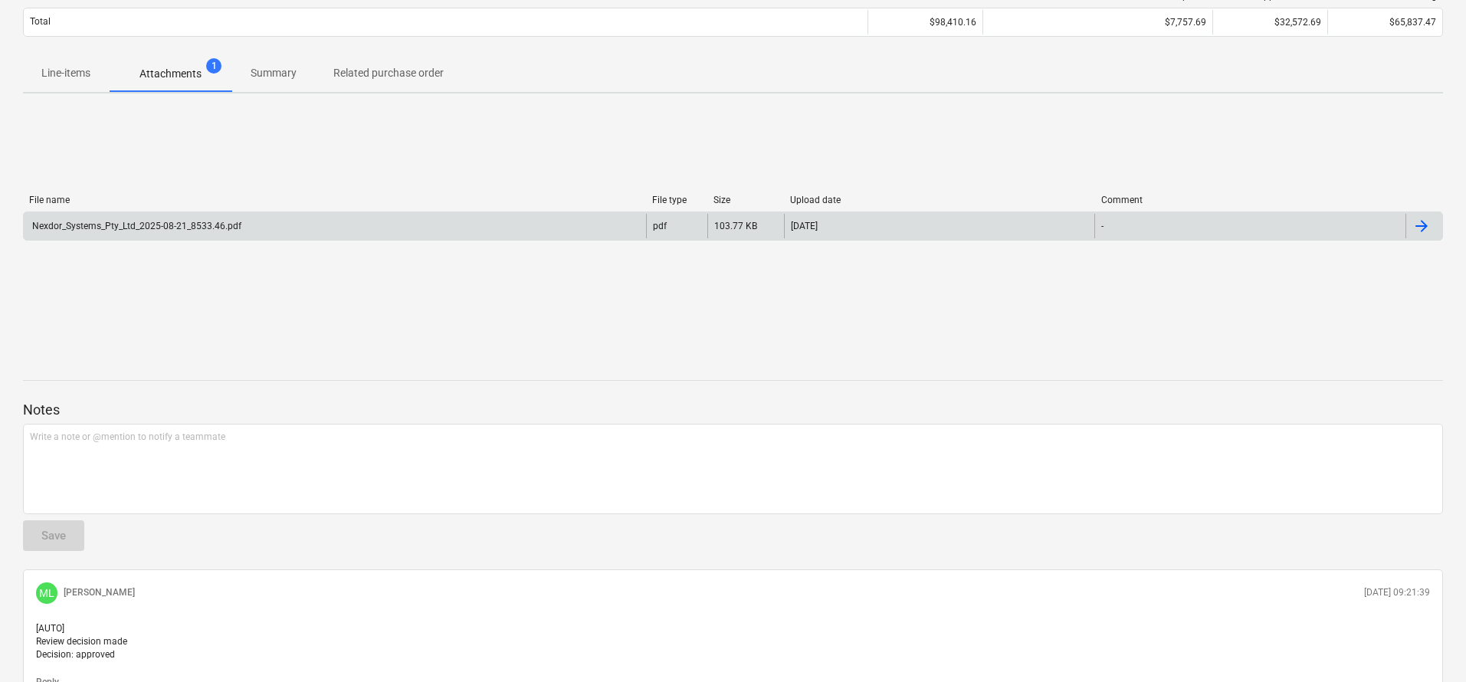
click at [197, 231] on div "Nexdor_Systems_Pty_Ltd_2025-08-21_8533.46.pdf" at bounding box center [135, 226] width 211 height 11
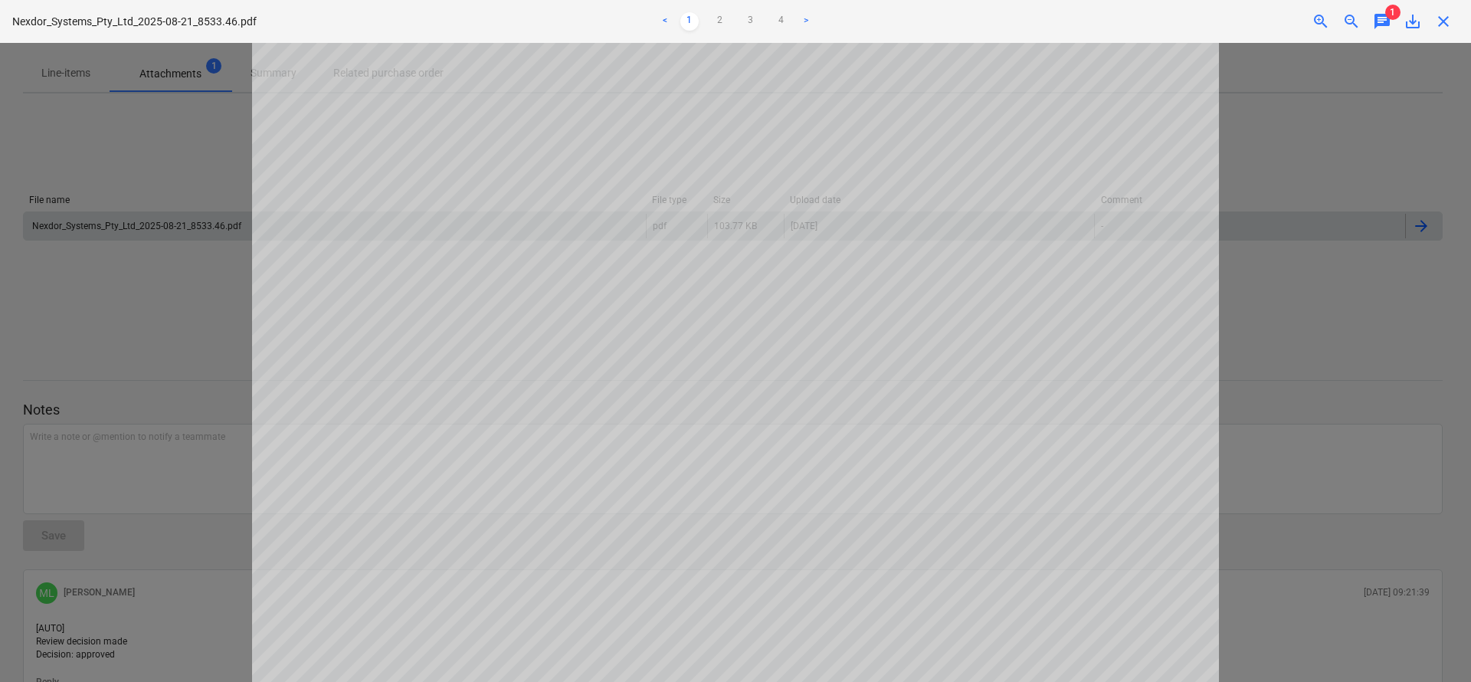
click at [208, 298] on div at bounding box center [735, 362] width 1471 height 639
click at [1286, 183] on div at bounding box center [735, 362] width 1471 height 639
click at [1456, 29] on div "close" at bounding box center [1443, 21] width 31 height 18
drag, startPoint x: 1444, startPoint y: 22, endPoint x: 1383, endPoint y: 64, distance: 73.9
click at [1443, 21] on span "close" at bounding box center [1443, 21] width 18 height 18
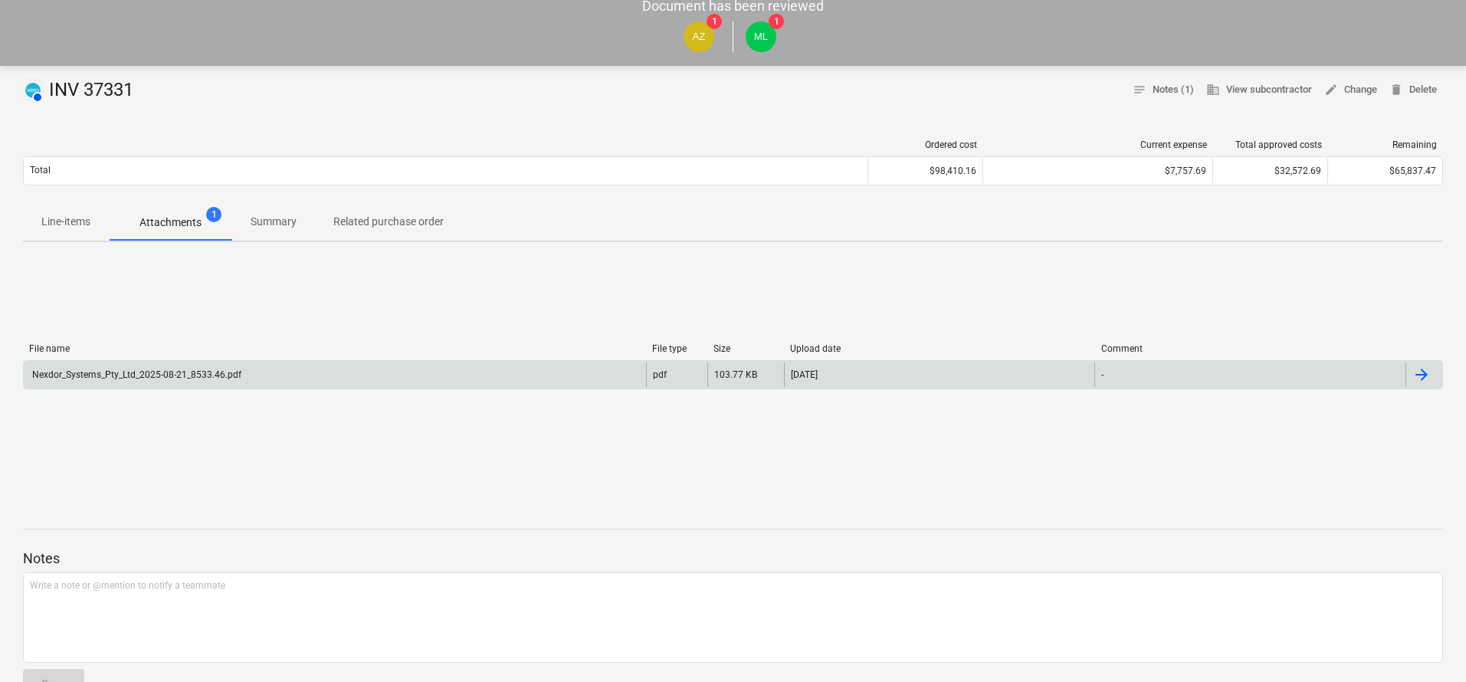
scroll to position [0, 0]
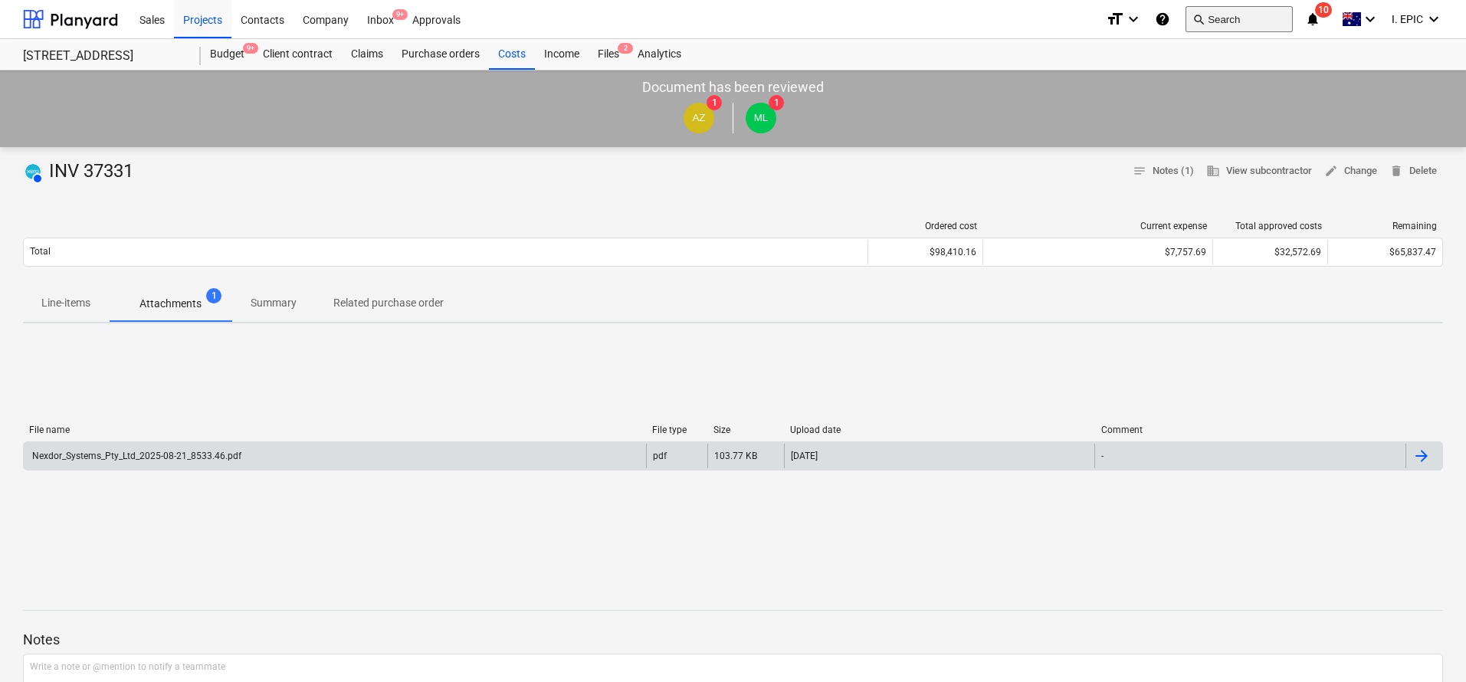
click at [1242, 11] on button "search Search" at bounding box center [1238, 19] width 107 height 26
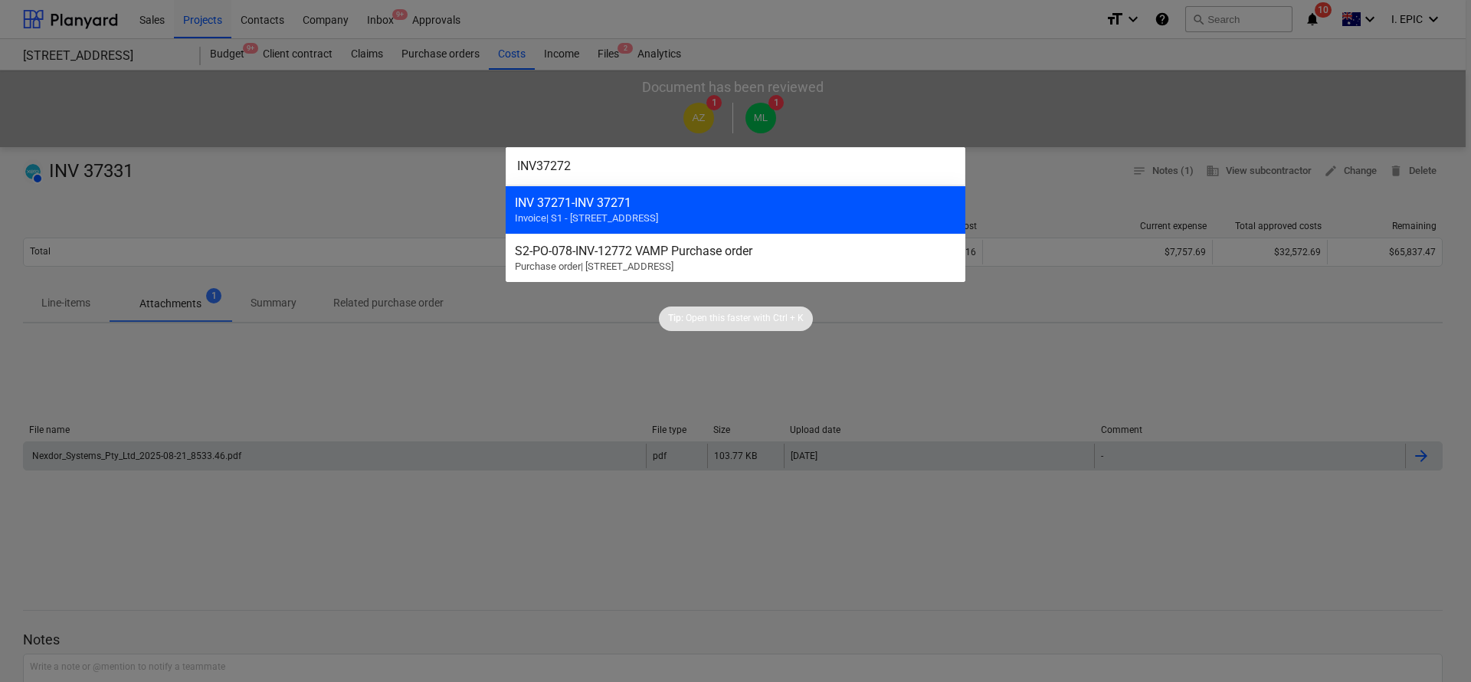
type input "INV37272"
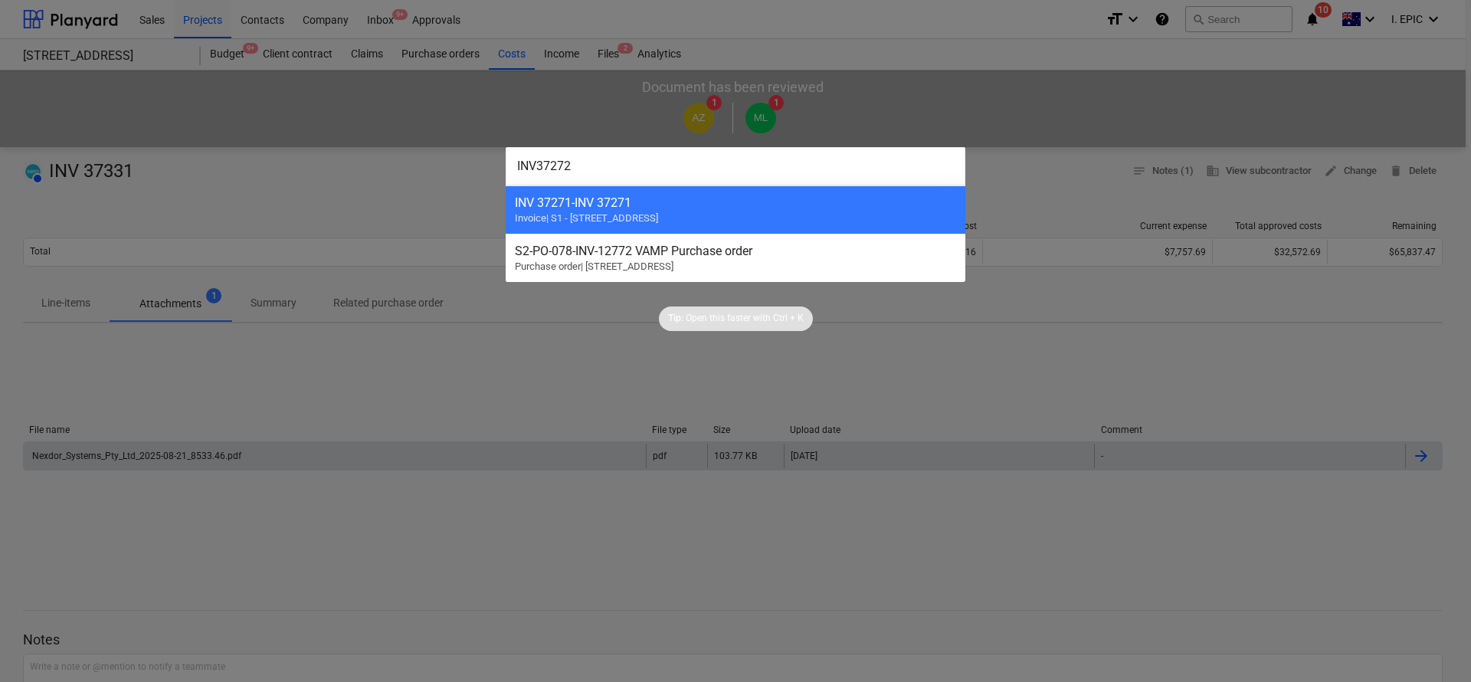
click at [625, 203] on div "INV 37271 - INV 37271" at bounding box center [735, 202] width 441 height 15
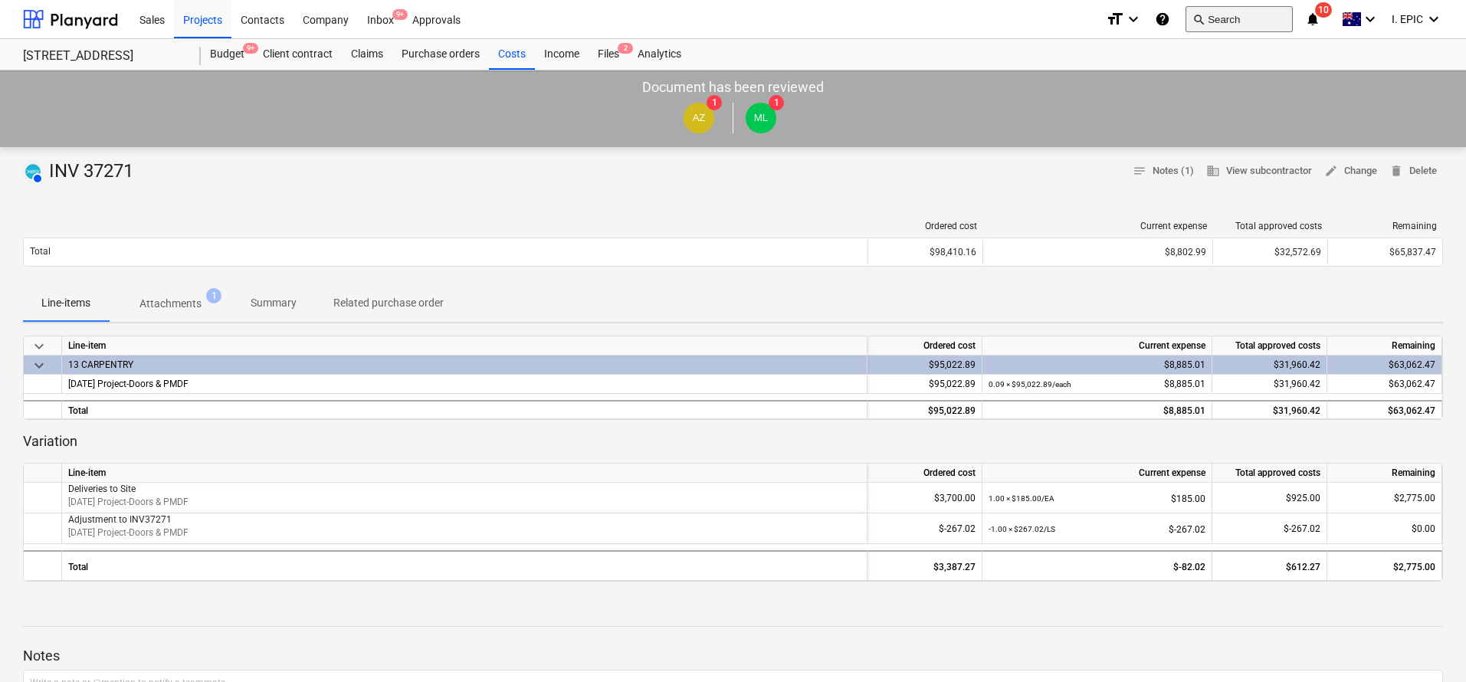
click at [1240, 8] on button "search Search" at bounding box center [1238, 19] width 107 height 26
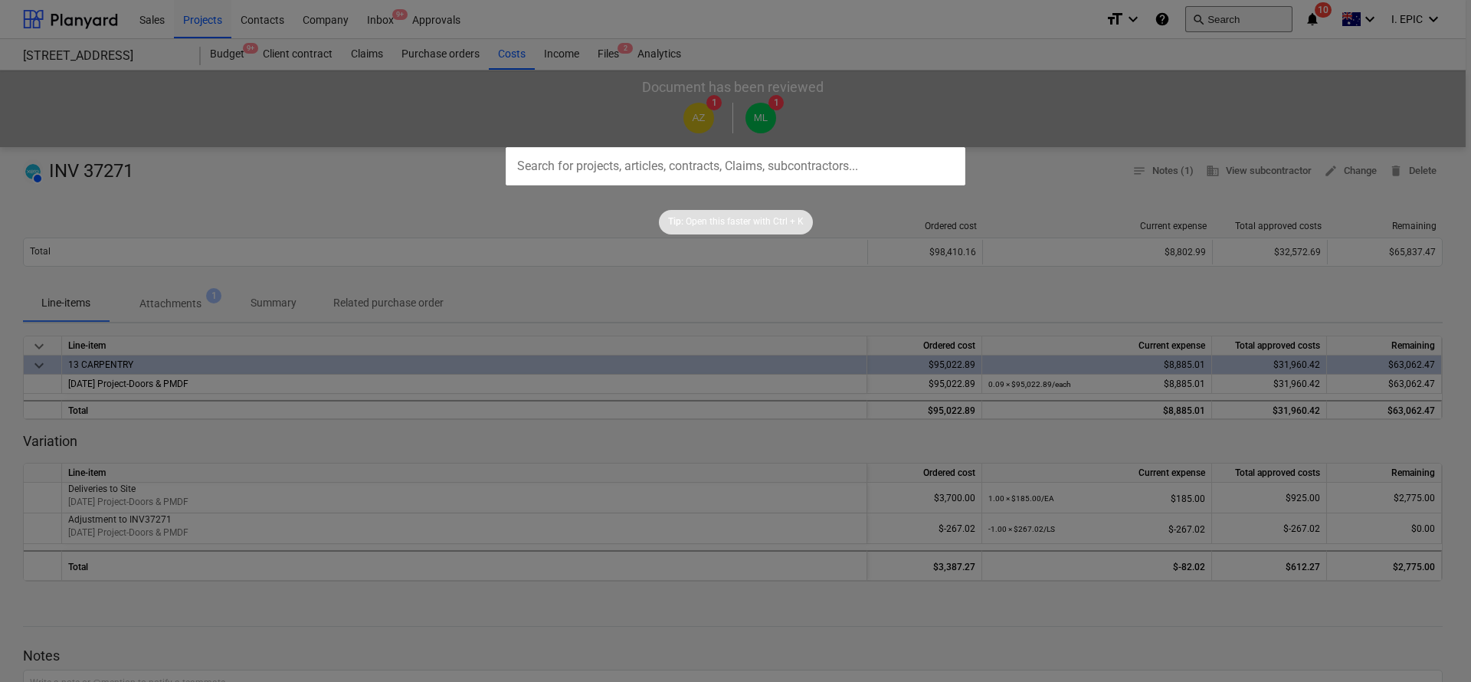
type input "INV37271"
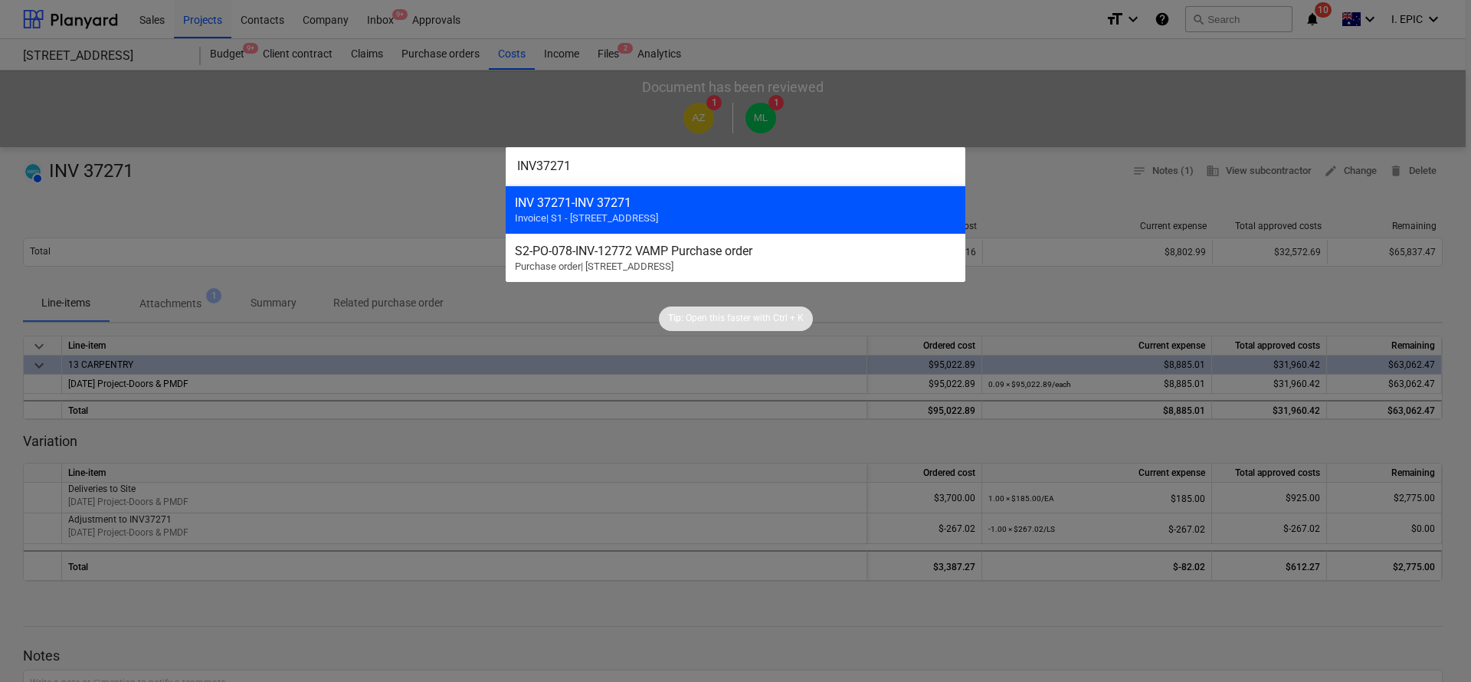
click at [615, 201] on div "INV 37271 - INV 37271" at bounding box center [735, 202] width 441 height 15
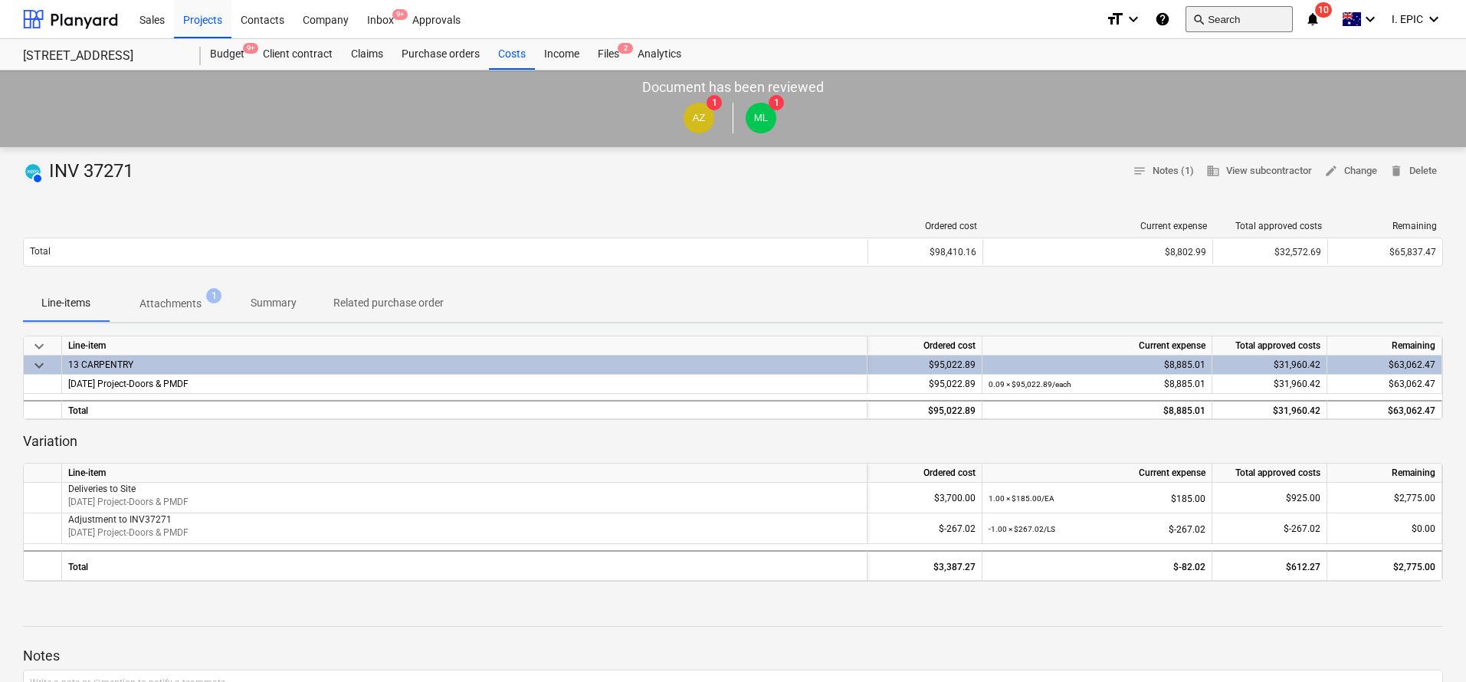
click at [1214, 23] on button "search Search" at bounding box center [1238, 19] width 107 height 26
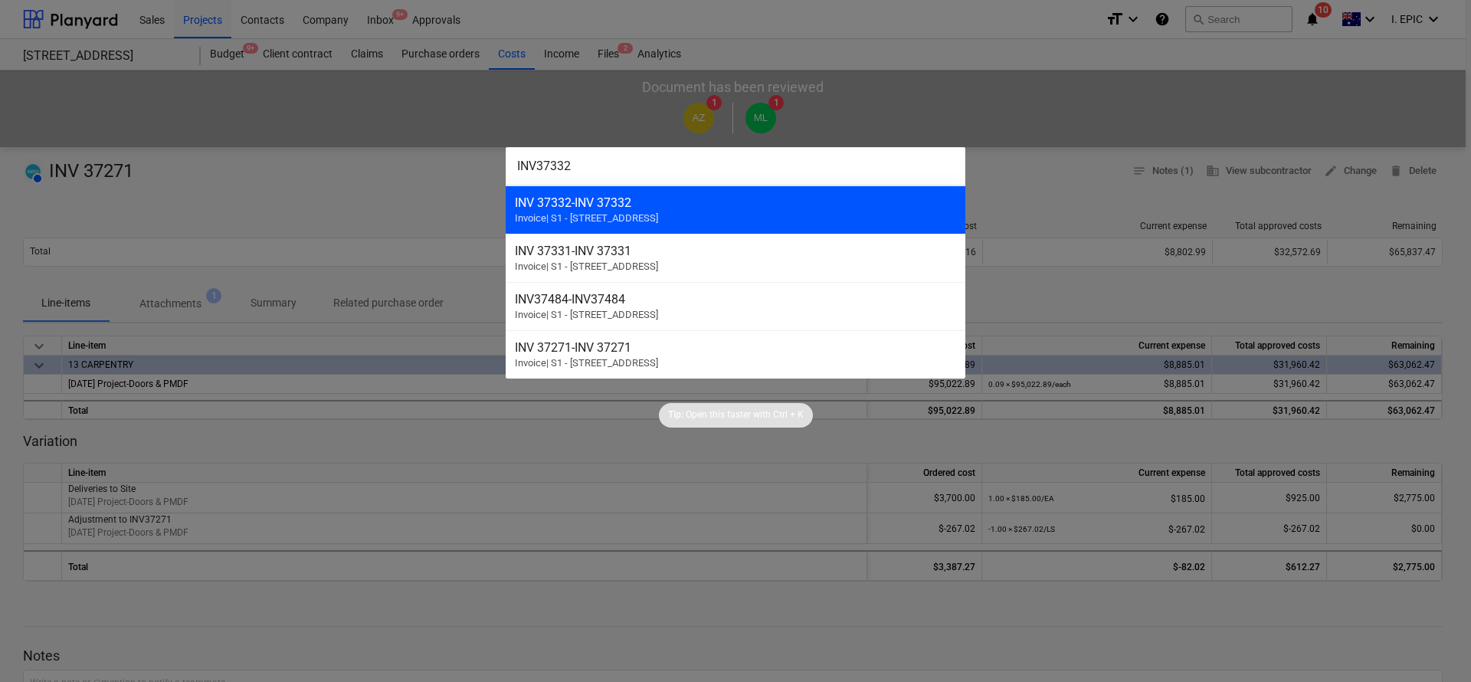
click at [611, 201] on div "INV 37332 - INV 37332" at bounding box center [735, 202] width 441 height 15
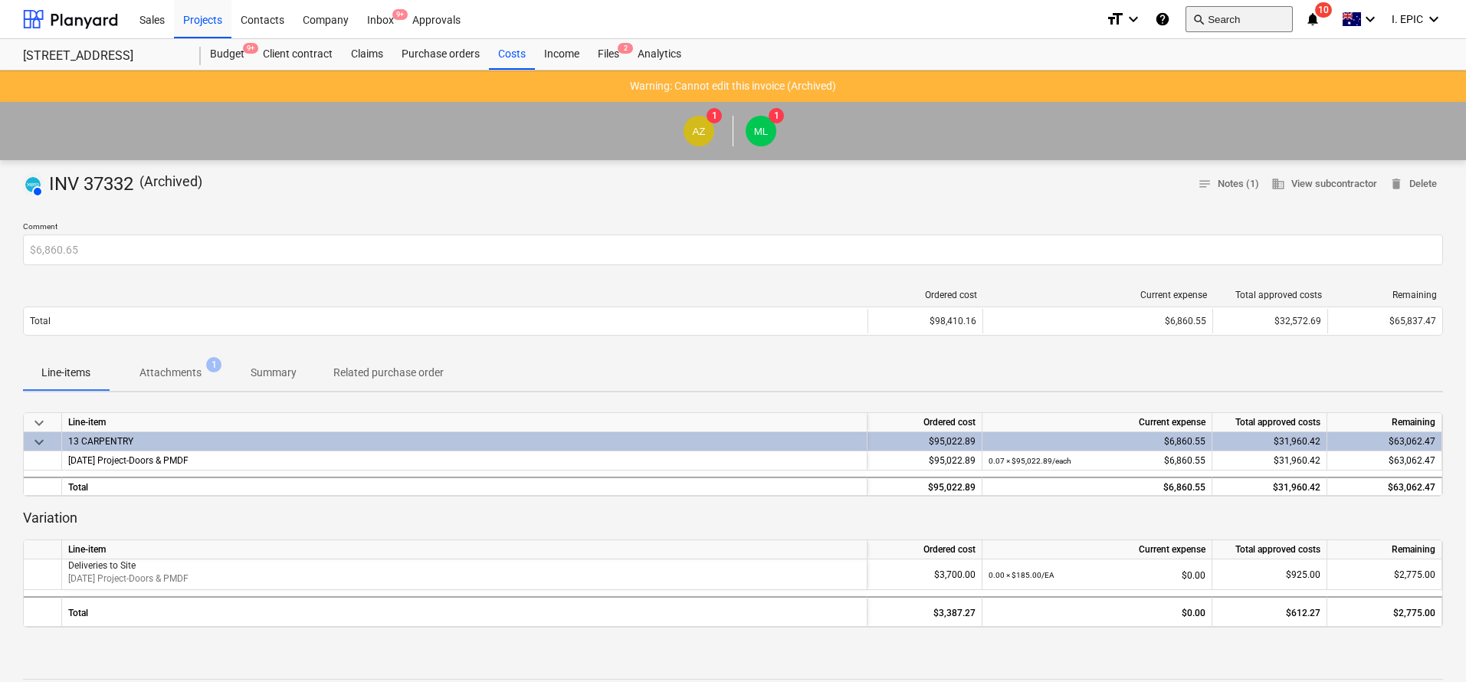
click at [1200, 29] on button "search Search" at bounding box center [1238, 19] width 107 height 26
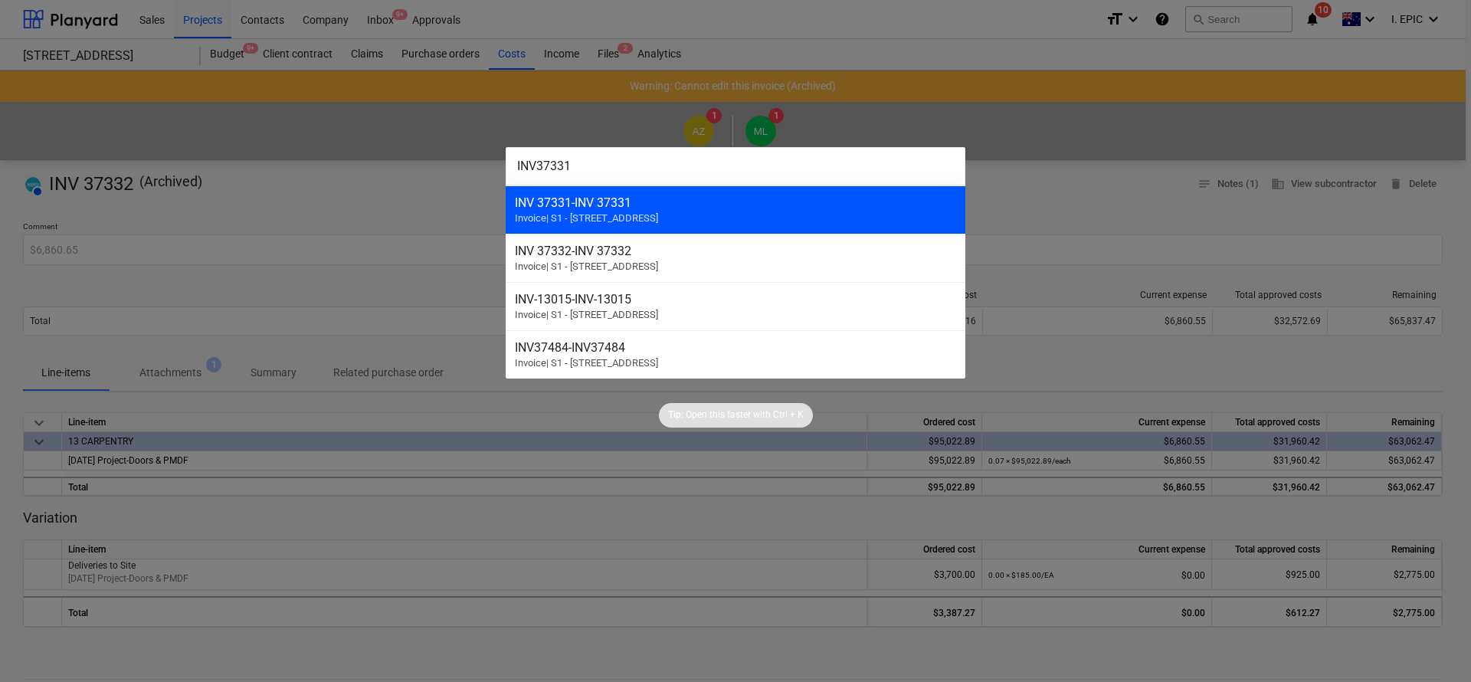
type input "INV37331"
click at [568, 212] on span "Invoice | S1 - [STREET_ADDRESS]" at bounding box center [586, 217] width 143 height 11
